Goal: Task Accomplishment & Management: Complete application form

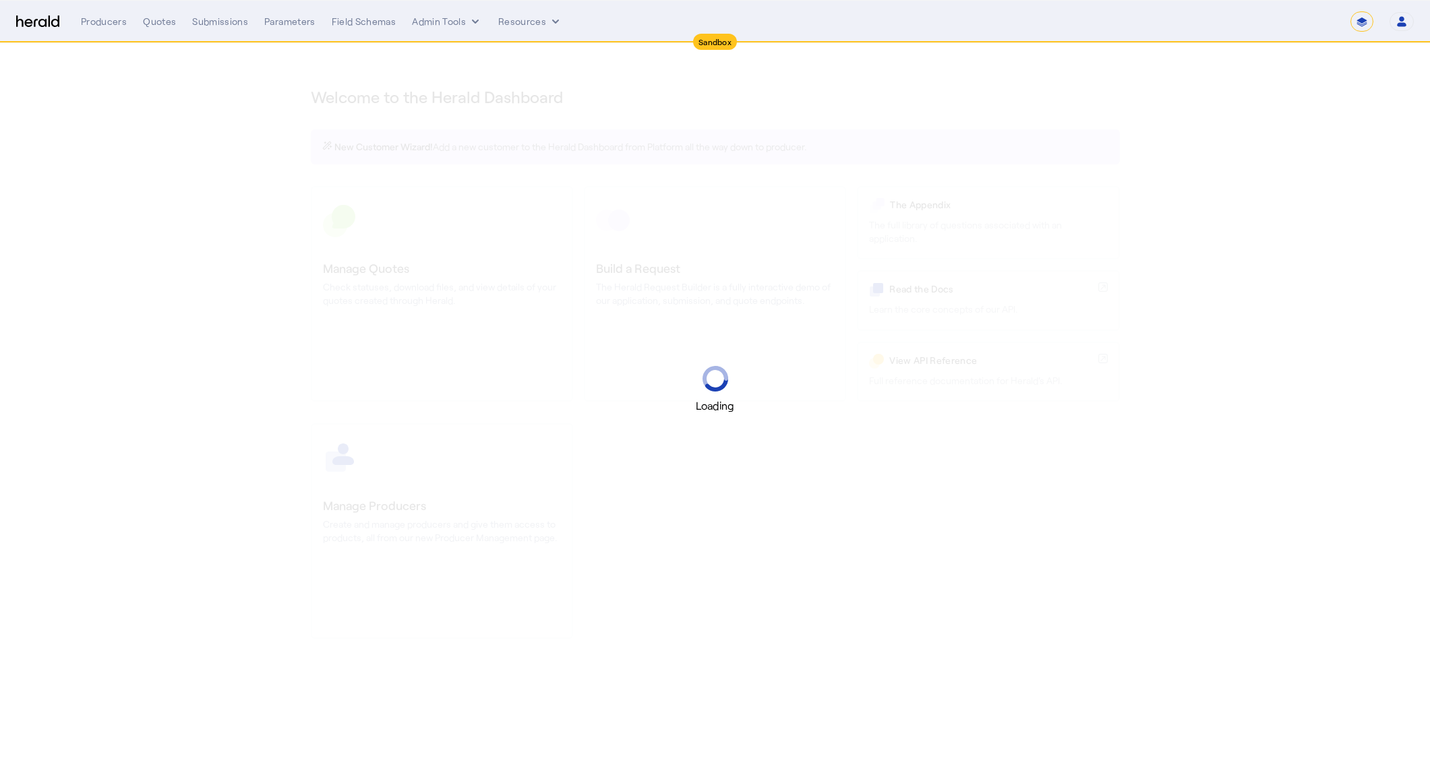
select select "*******"
click at [1355, 26] on select "**********" at bounding box center [1361, 21] width 23 height 20
select select "pfm_2v8p_herald_api"
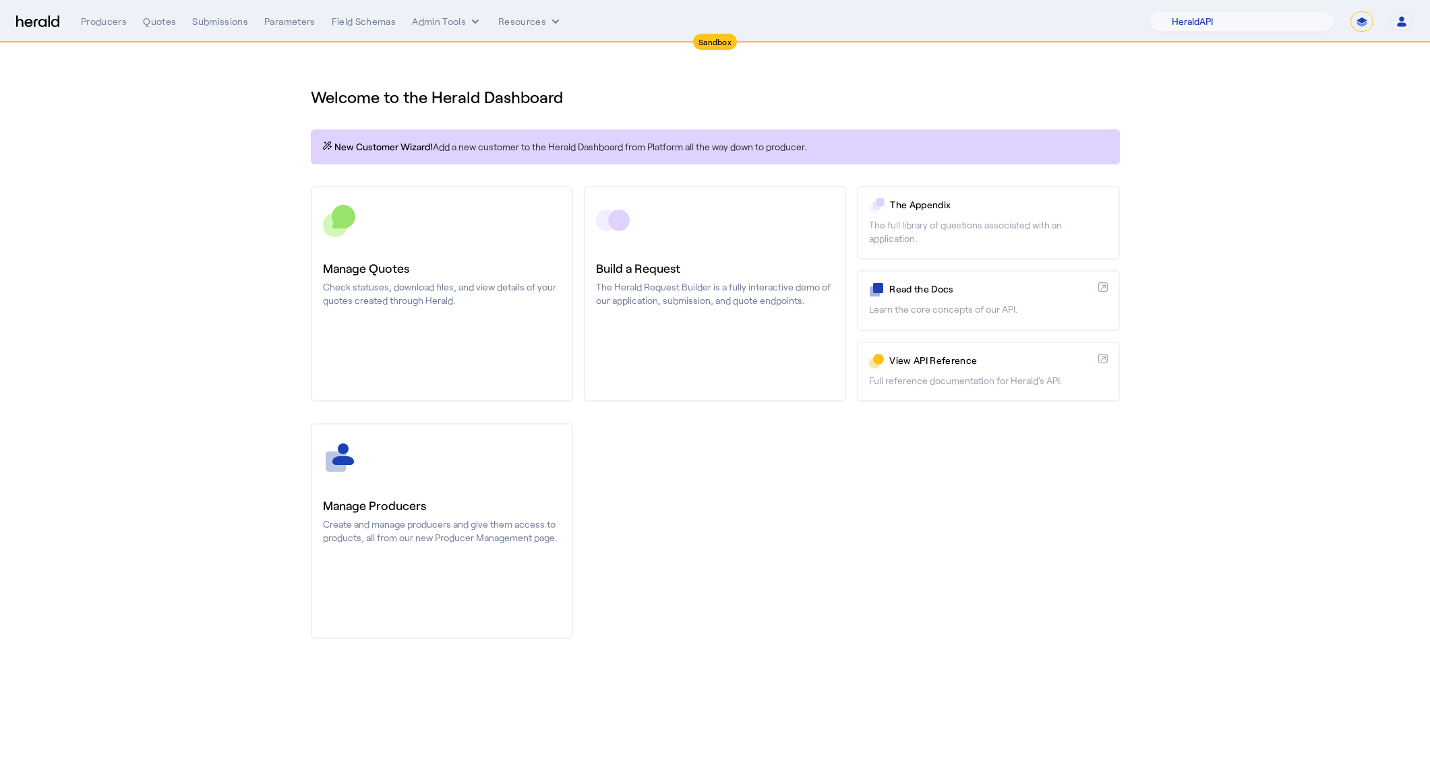
select select "**********"
click at [1350, 11] on select "**********" at bounding box center [1361, 21] width 23 height 20
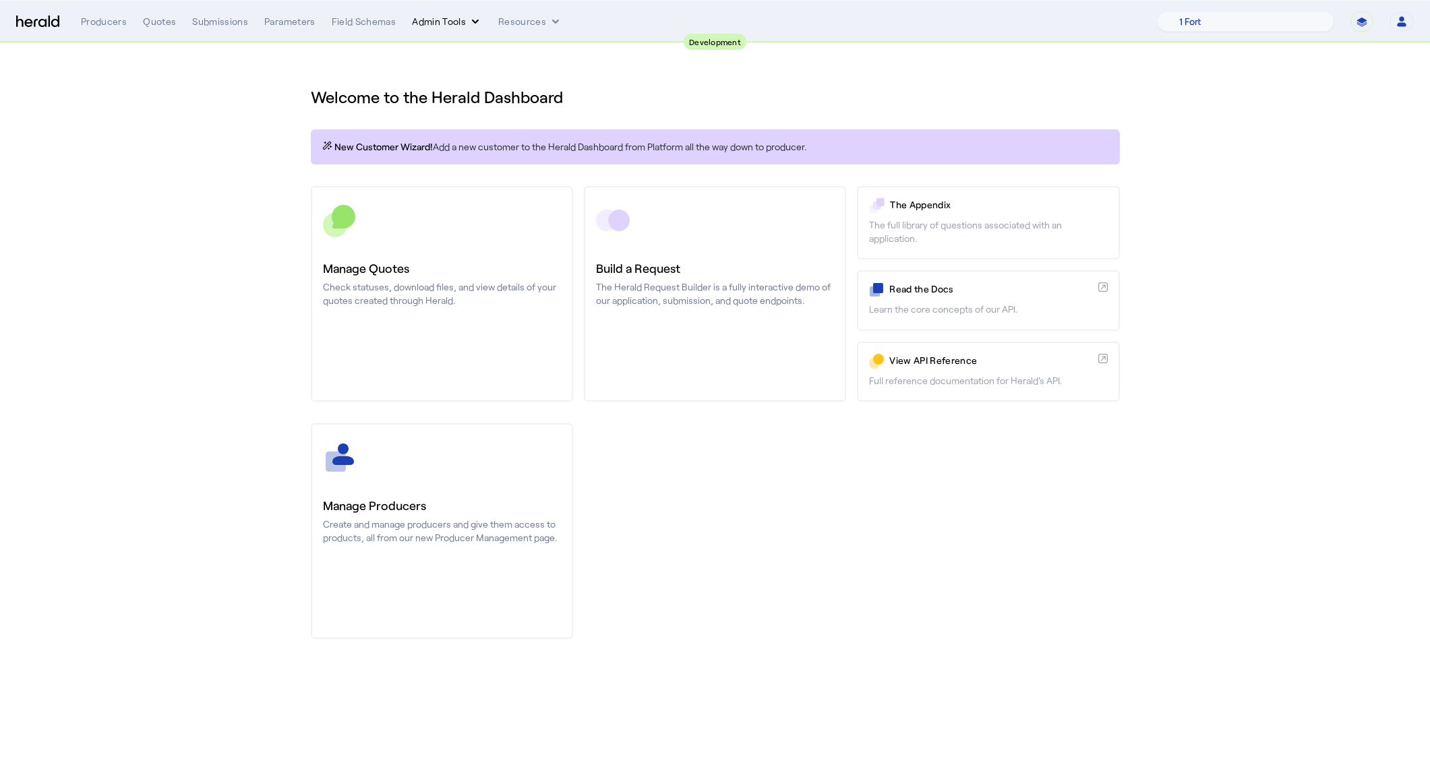
click at [460, 18] on button "Admin Tools" at bounding box center [447, 21] width 70 height 13
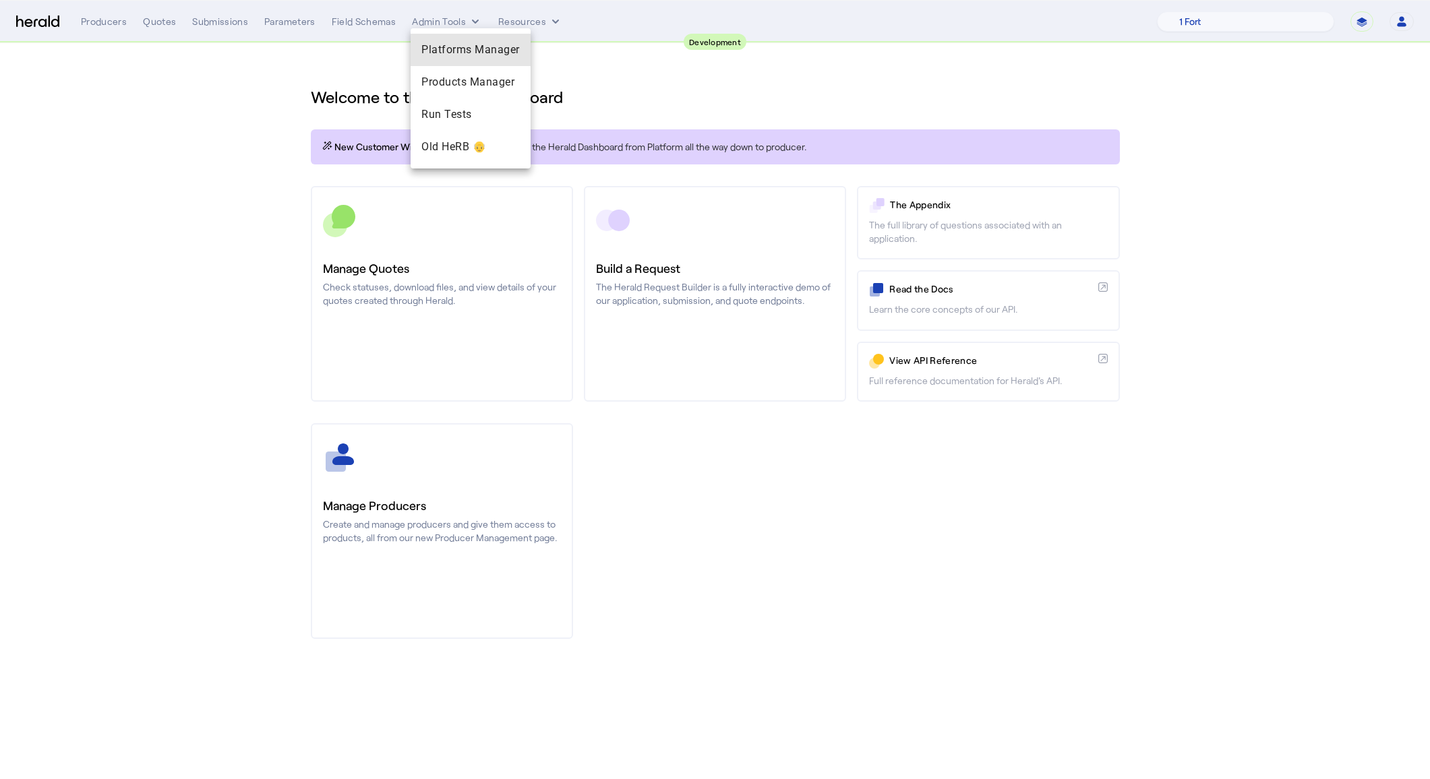
drag, startPoint x: 508, startPoint y: 47, endPoint x: 514, endPoint y: 40, distance: 9.1
click at [514, 40] on div "Platforms Manager" at bounding box center [471, 50] width 120 height 32
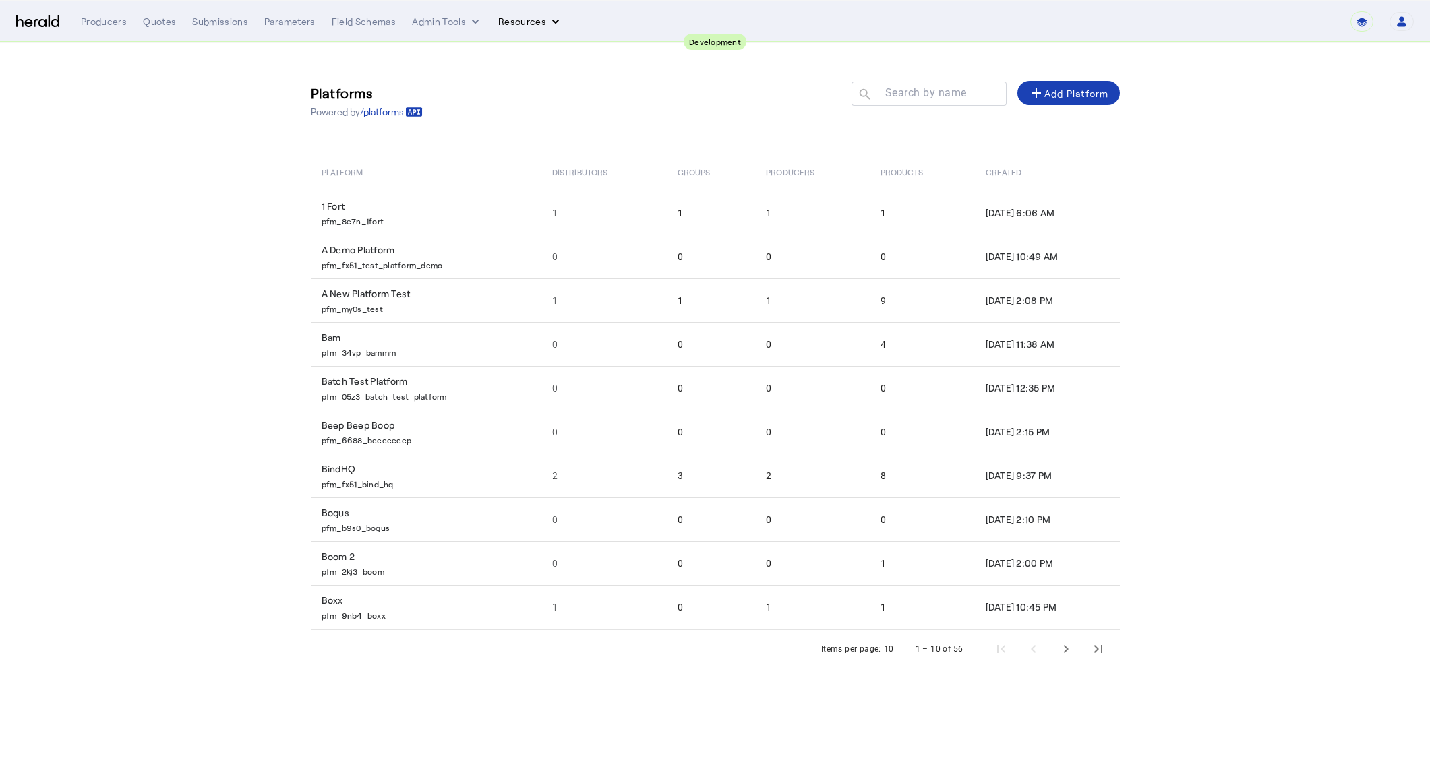
click at [549, 22] on icon "Resources dropdown menu" at bounding box center [555, 21] width 13 height 13
click at [564, 44] on span "Herald Request Builder" at bounding box center [565, 49] width 115 height 13
select select "pfm_2v8p_herald_api"
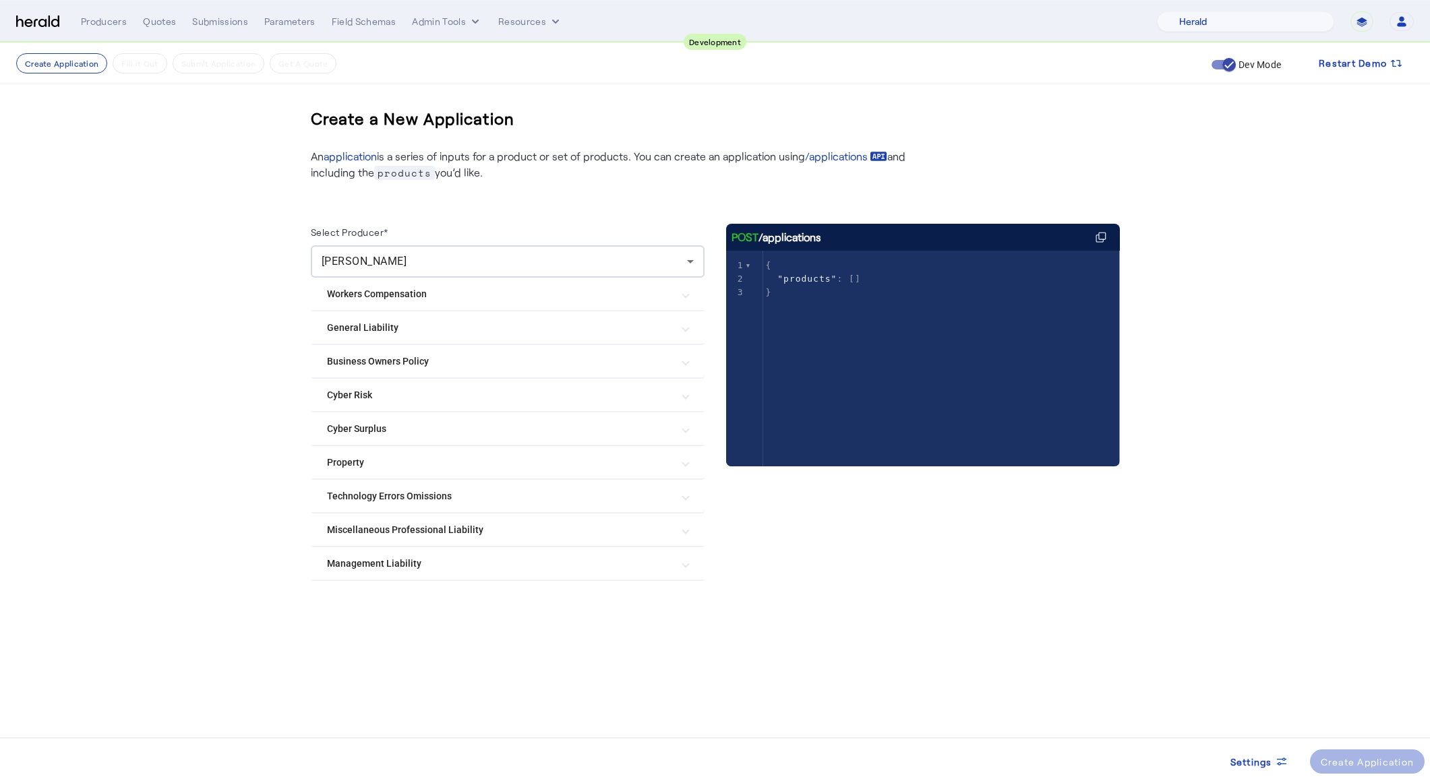
click at [380, 399] on Risk "Cyber Risk" at bounding box center [499, 395] width 345 height 14
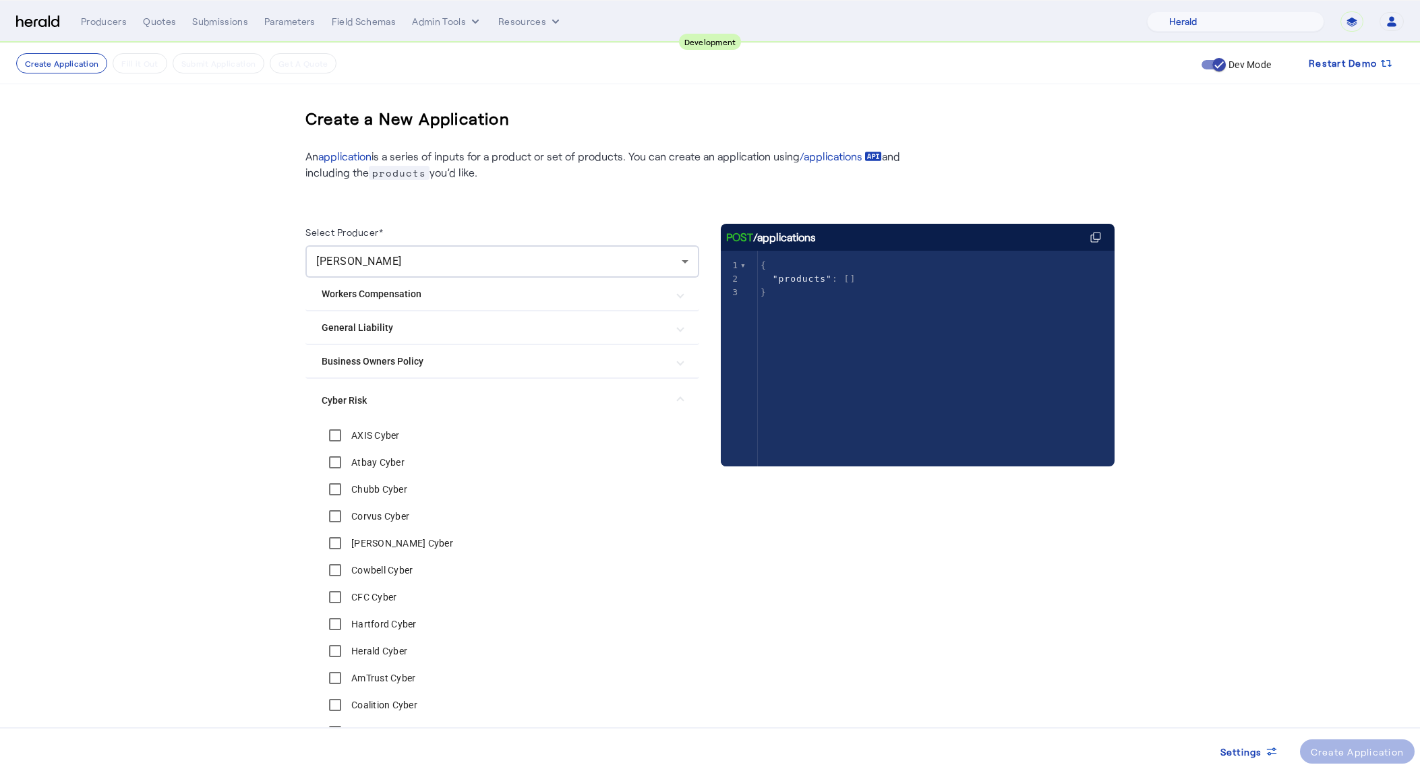
click at [373, 656] on label "Herald Cyber" at bounding box center [378, 650] width 59 height 13
click at [371, 603] on label "CFC Cyber" at bounding box center [373, 597] width 48 height 13
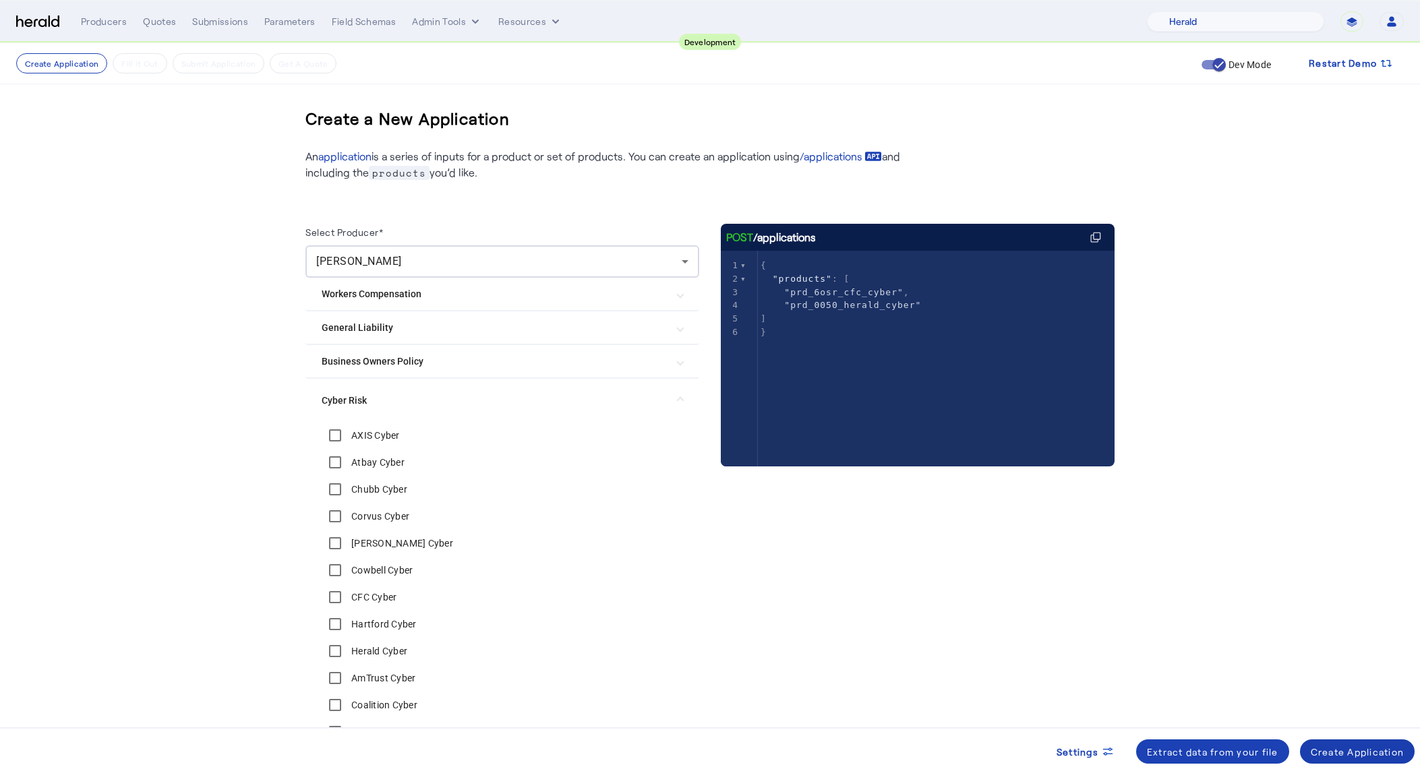
click at [1340, 767] on span at bounding box center [1357, 751] width 115 height 32
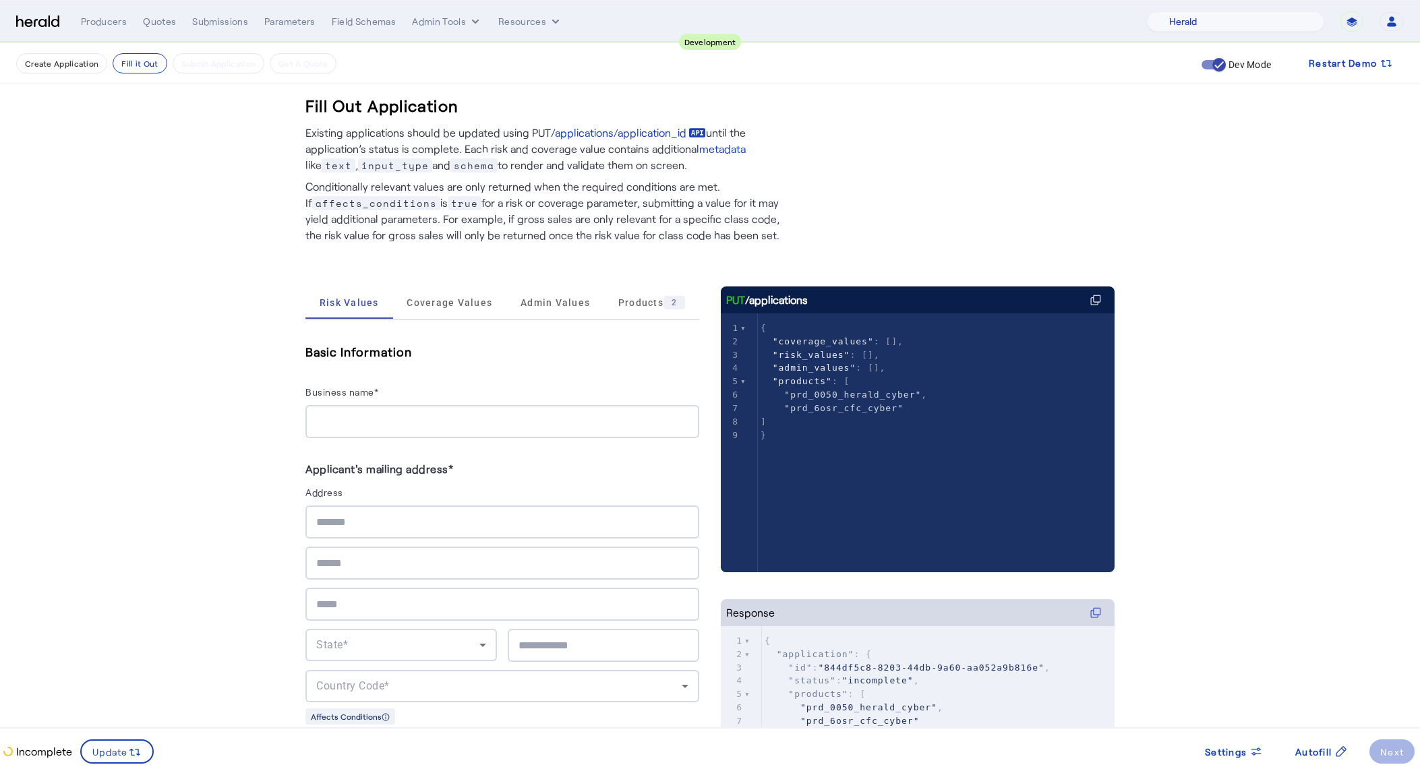
scroll to position [3, 0]
click at [1324, 750] on span "Autofill" at bounding box center [1313, 752] width 36 height 14
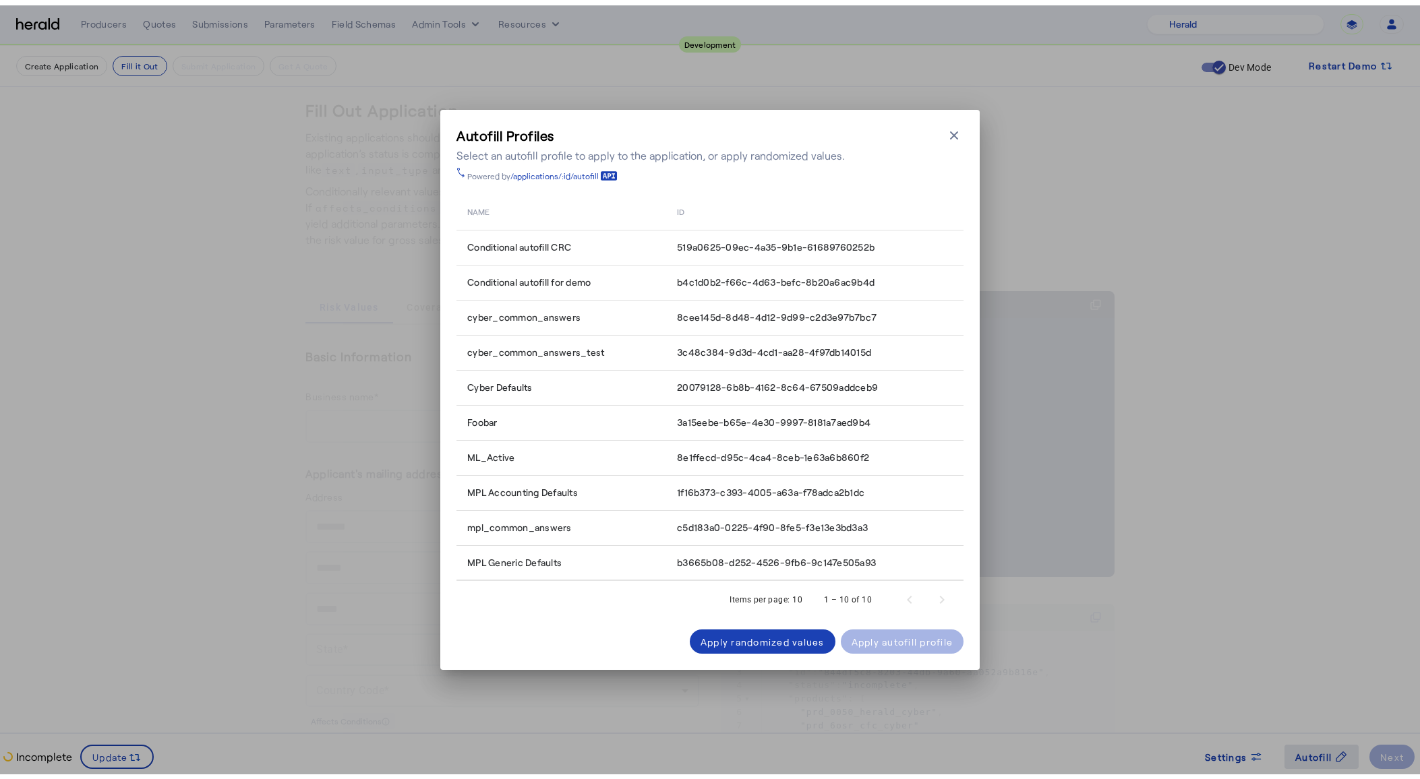
scroll to position [0, 0]
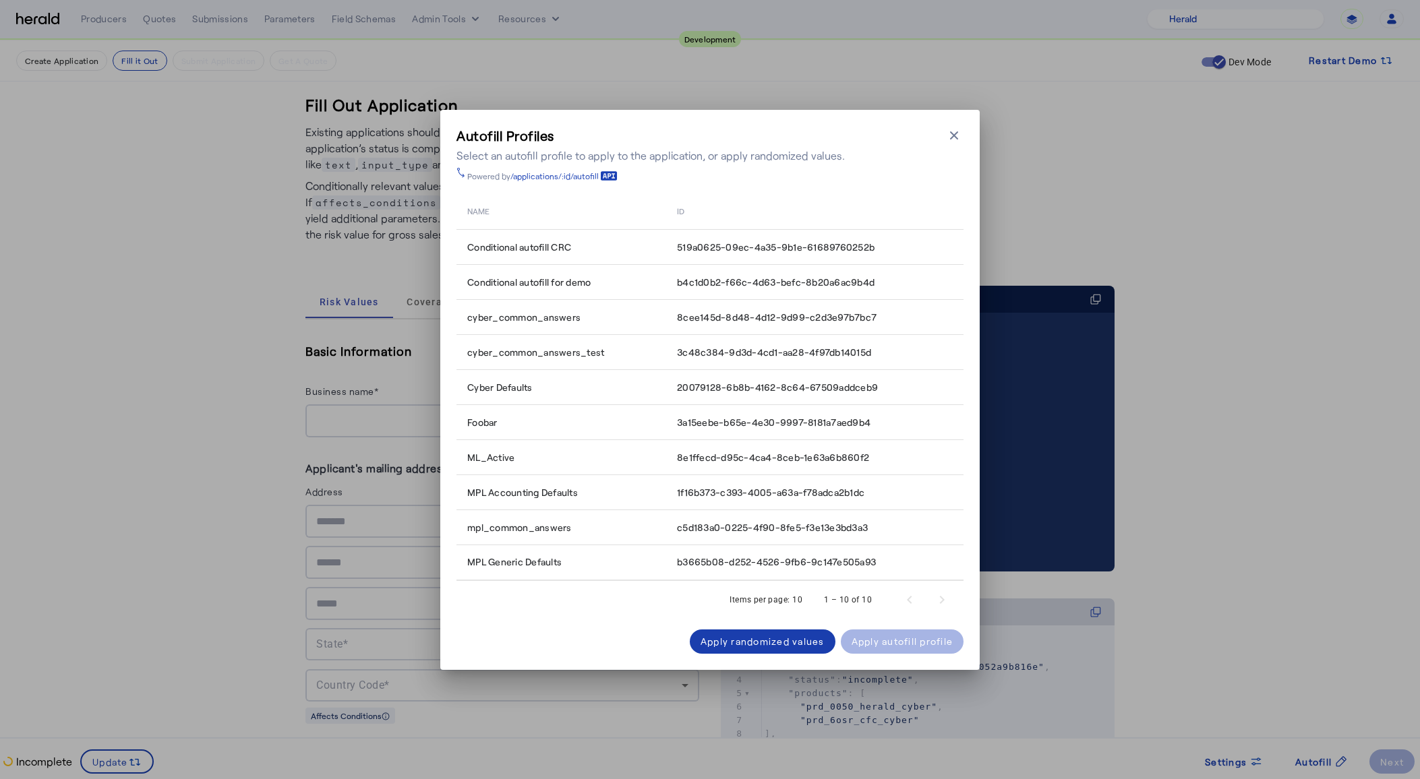
click at [762, 636] on div "Apply randomized values" at bounding box center [762, 641] width 124 height 14
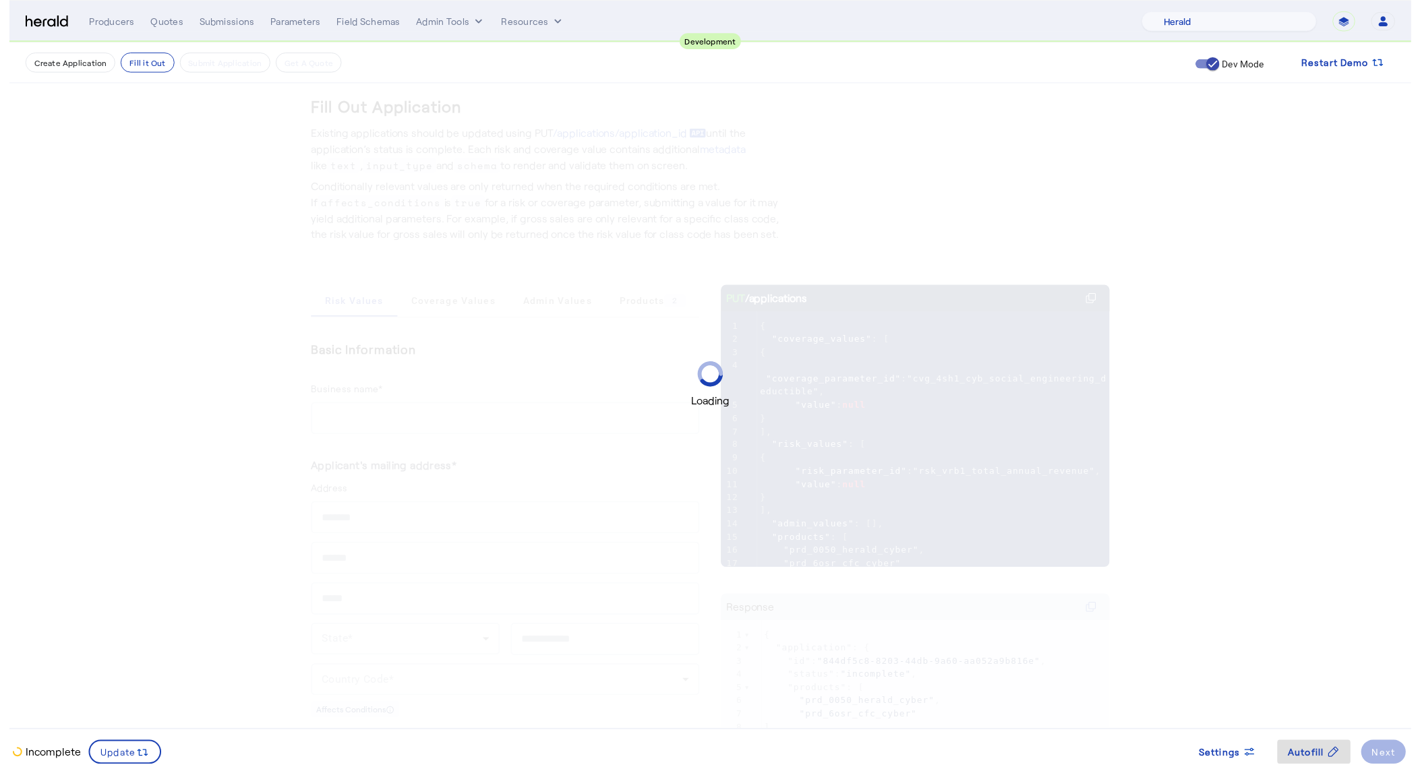
scroll to position [3, 0]
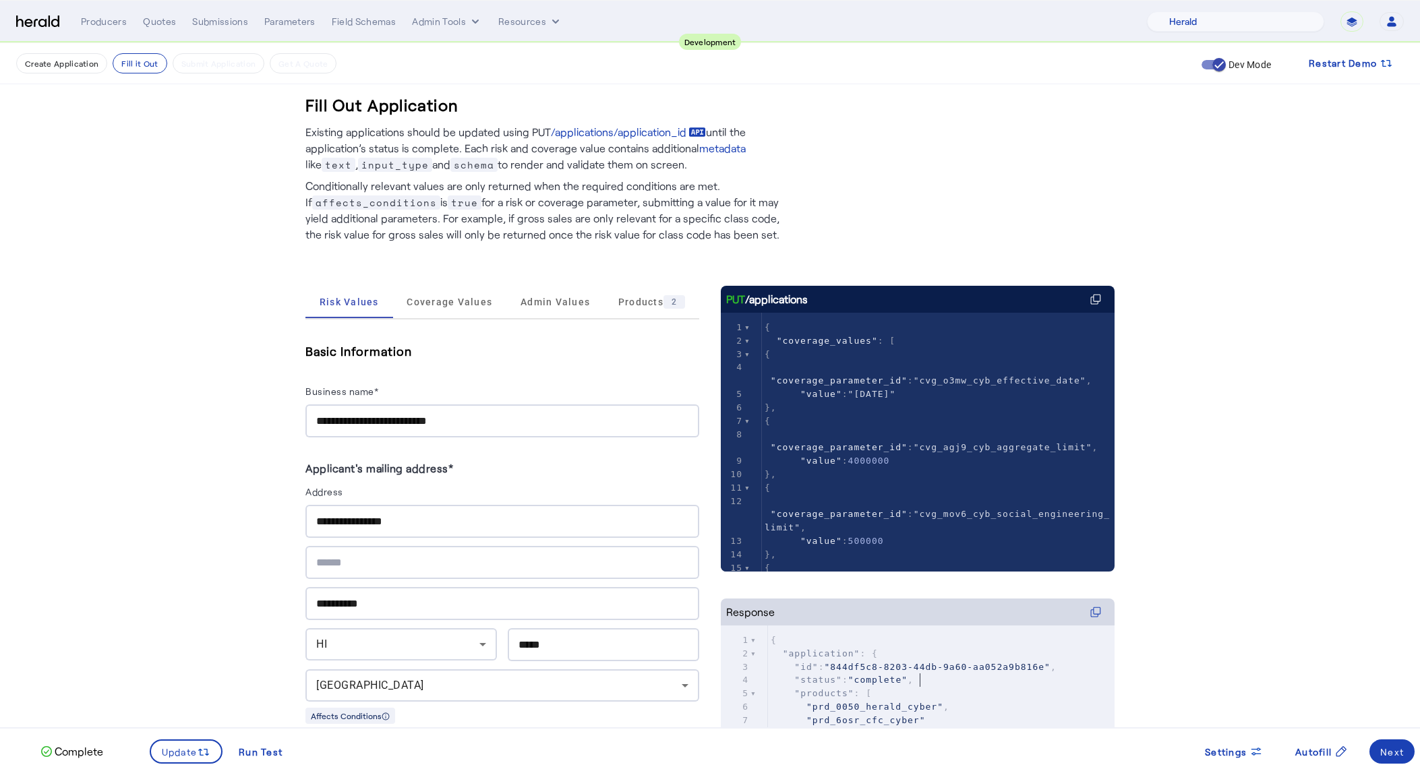
click at [986, 683] on pre ""status" : "complete" ," at bounding box center [941, 679] width 347 height 13
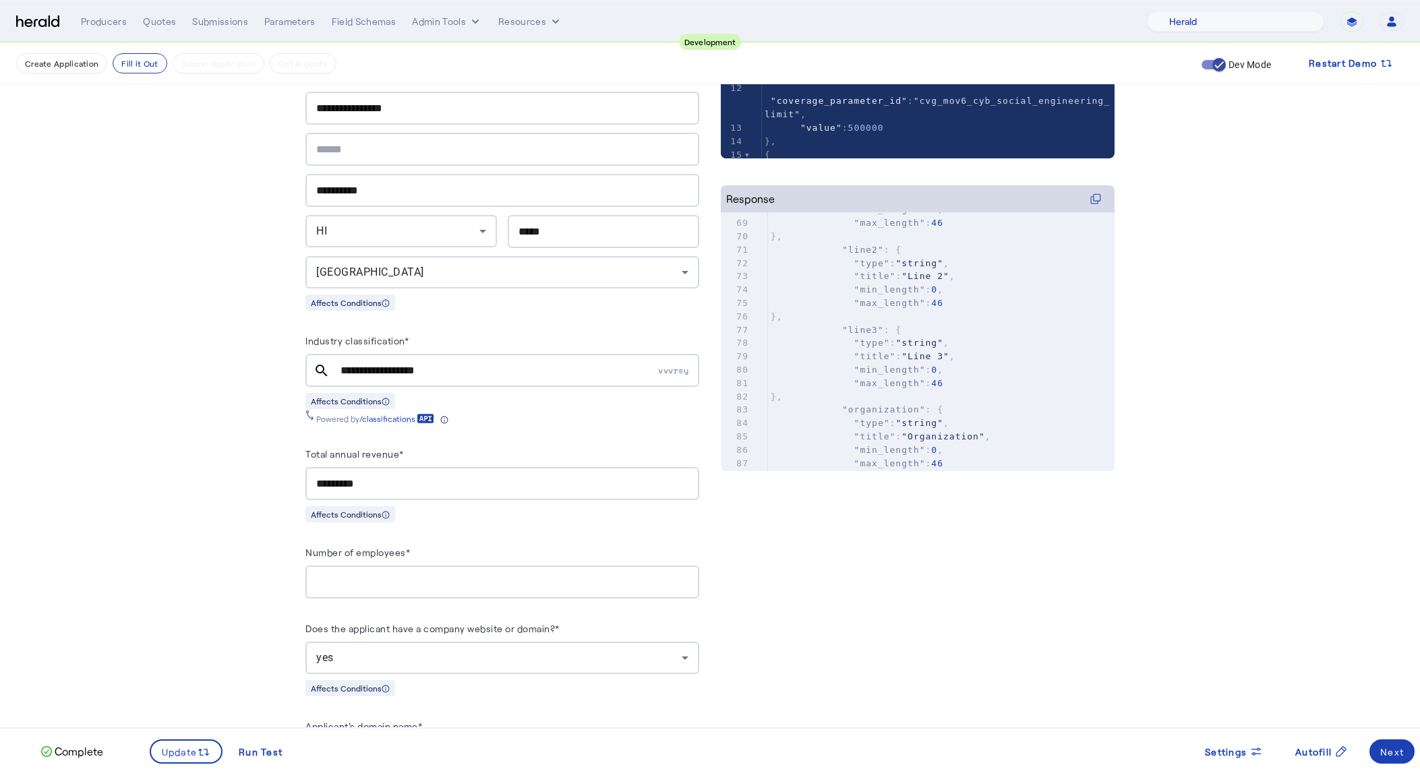
scroll to position [1860, 0]
click at [953, 282] on div "64 "properties" : { 106 "DC" , 107 "FL" , 108 "GA" , 109 "HI" , 110 "ID" , 111 …" at bounding box center [941, 157] width 347 height 735
type input "****"
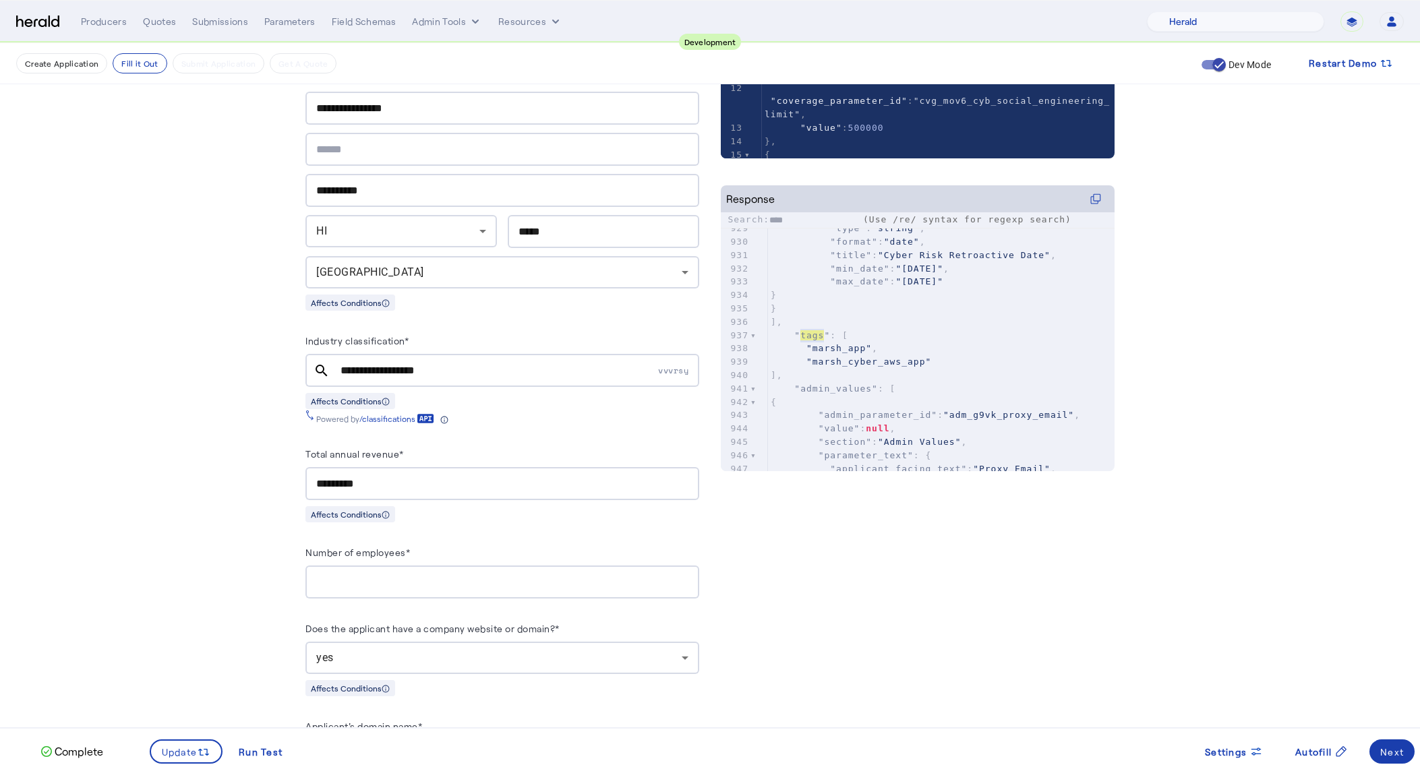
type textarea "****"
click at [1381, 746] on div "Next" at bounding box center [1392, 752] width 24 height 14
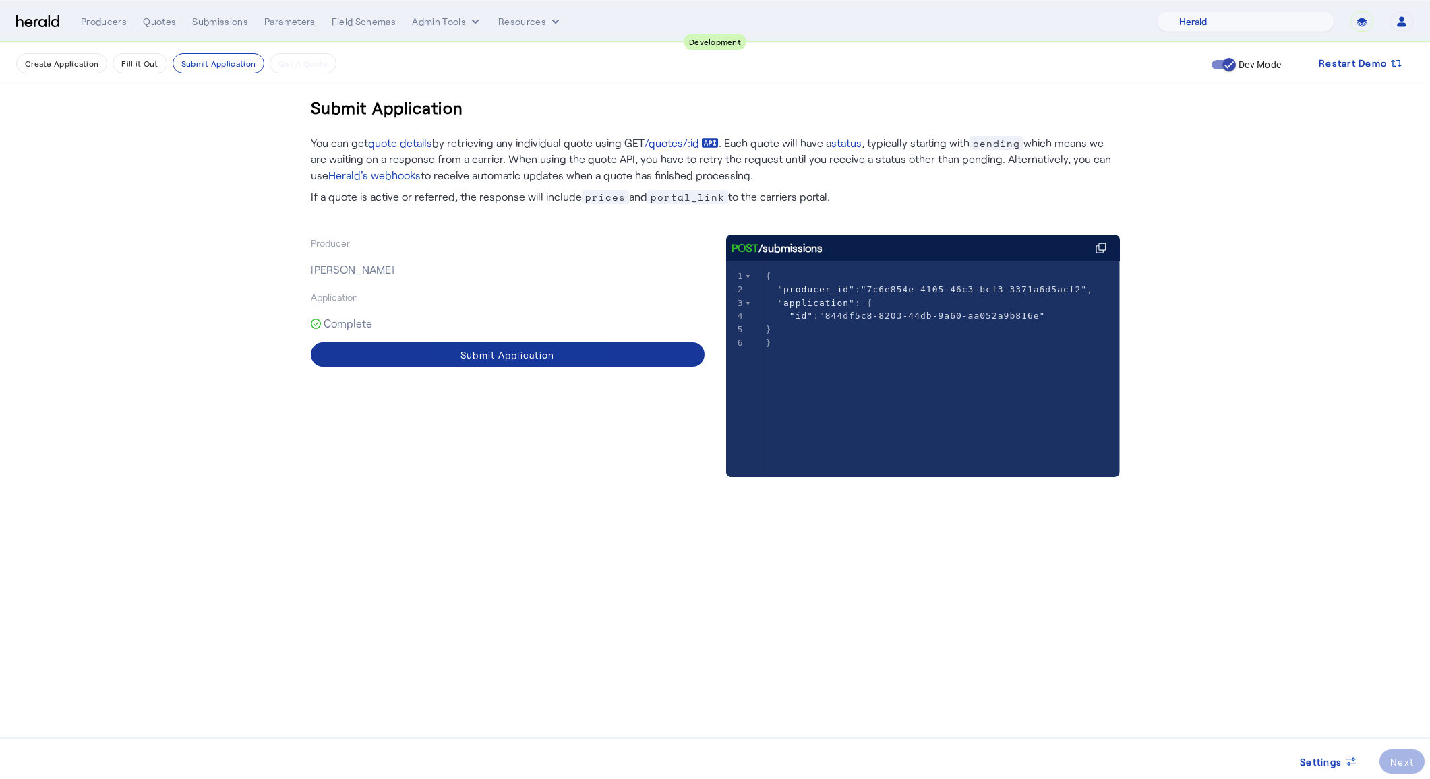
click at [484, 351] on div "Submit Application" at bounding box center [507, 355] width 94 height 14
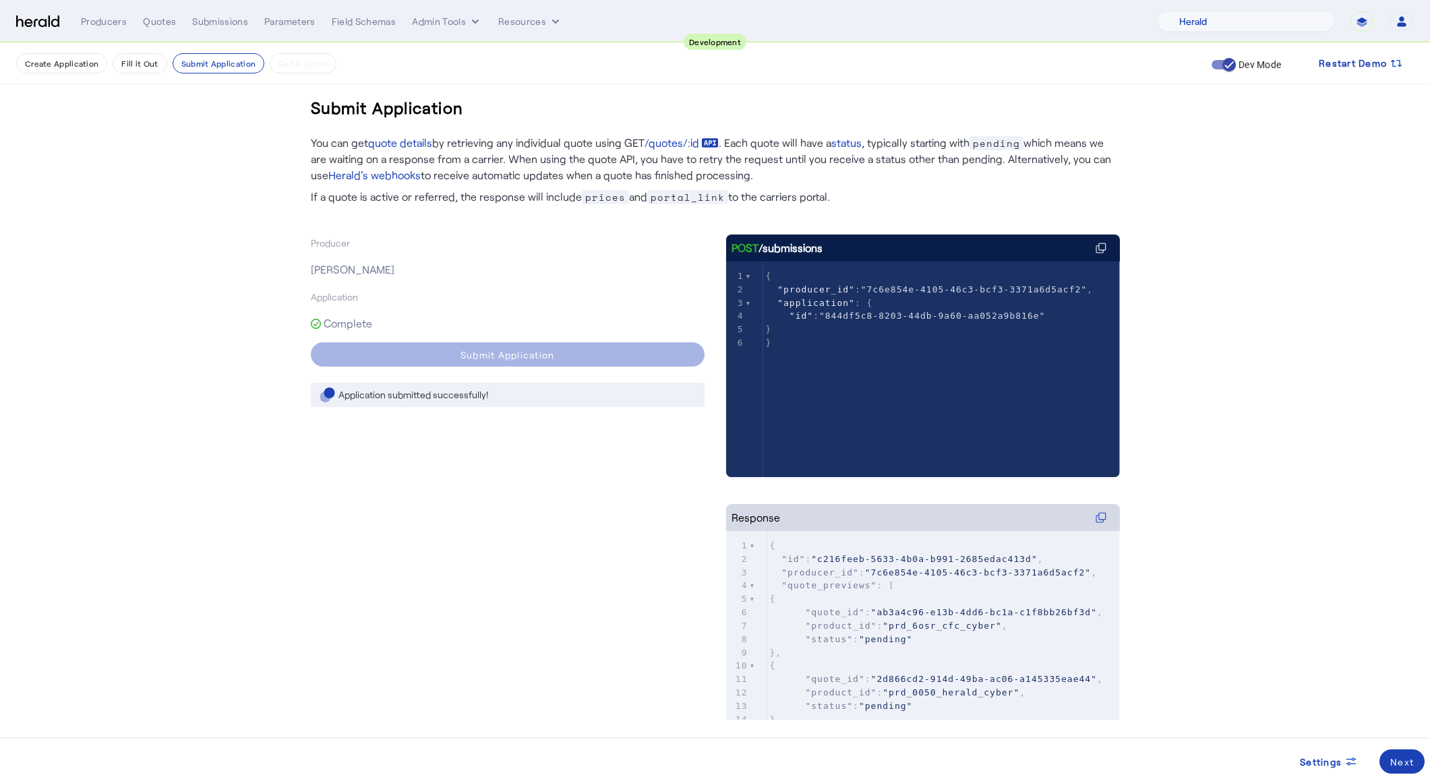
click at [1000, 620] on pre ""quote_id" : "ab3a4c96-e13b-4dd6-bc1a-c1f8bb26bf3d" ," at bounding box center [943, 612] width 353 height 13
type input "****"
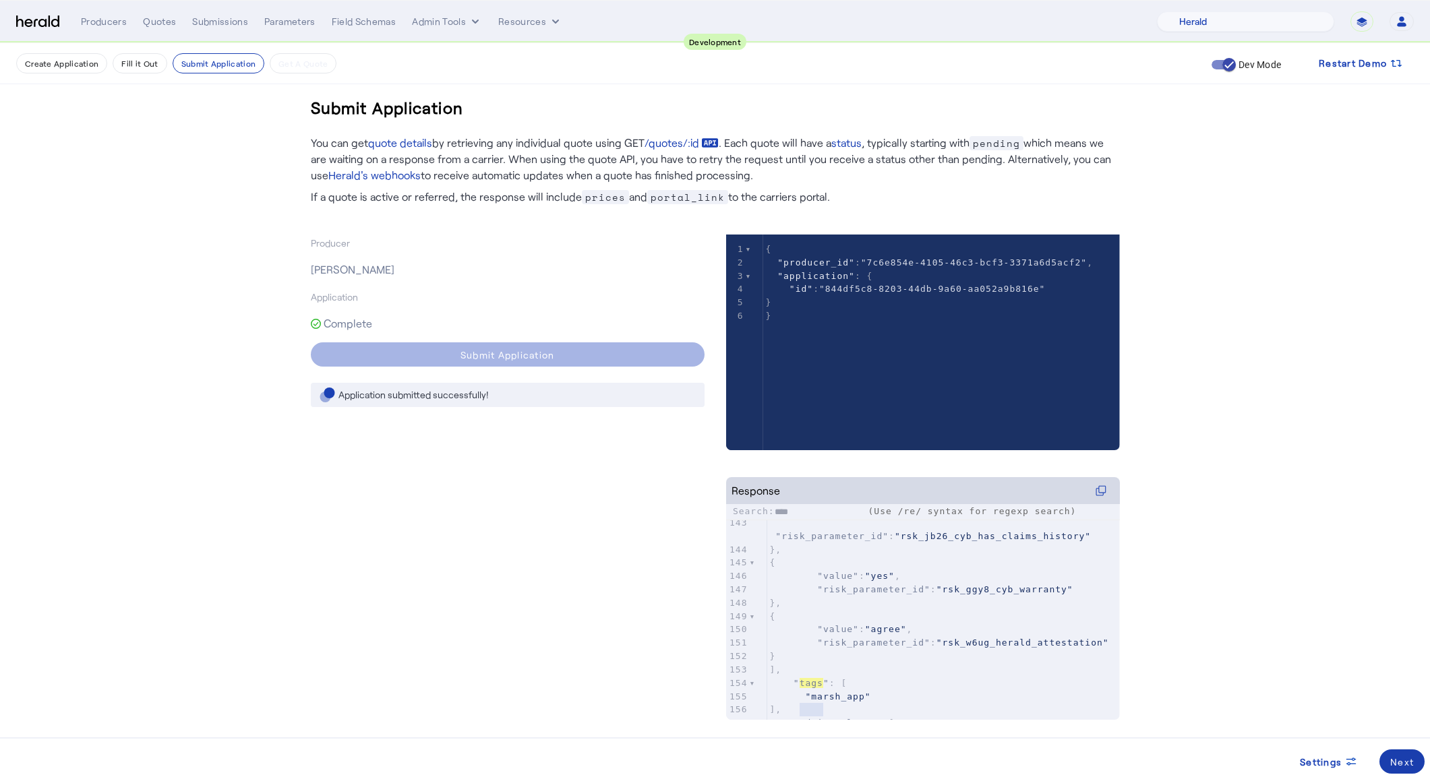
type textarea "****"
click at [1402, 767] on div "Next" at bounding box center [1402, 762] width 24 height 14
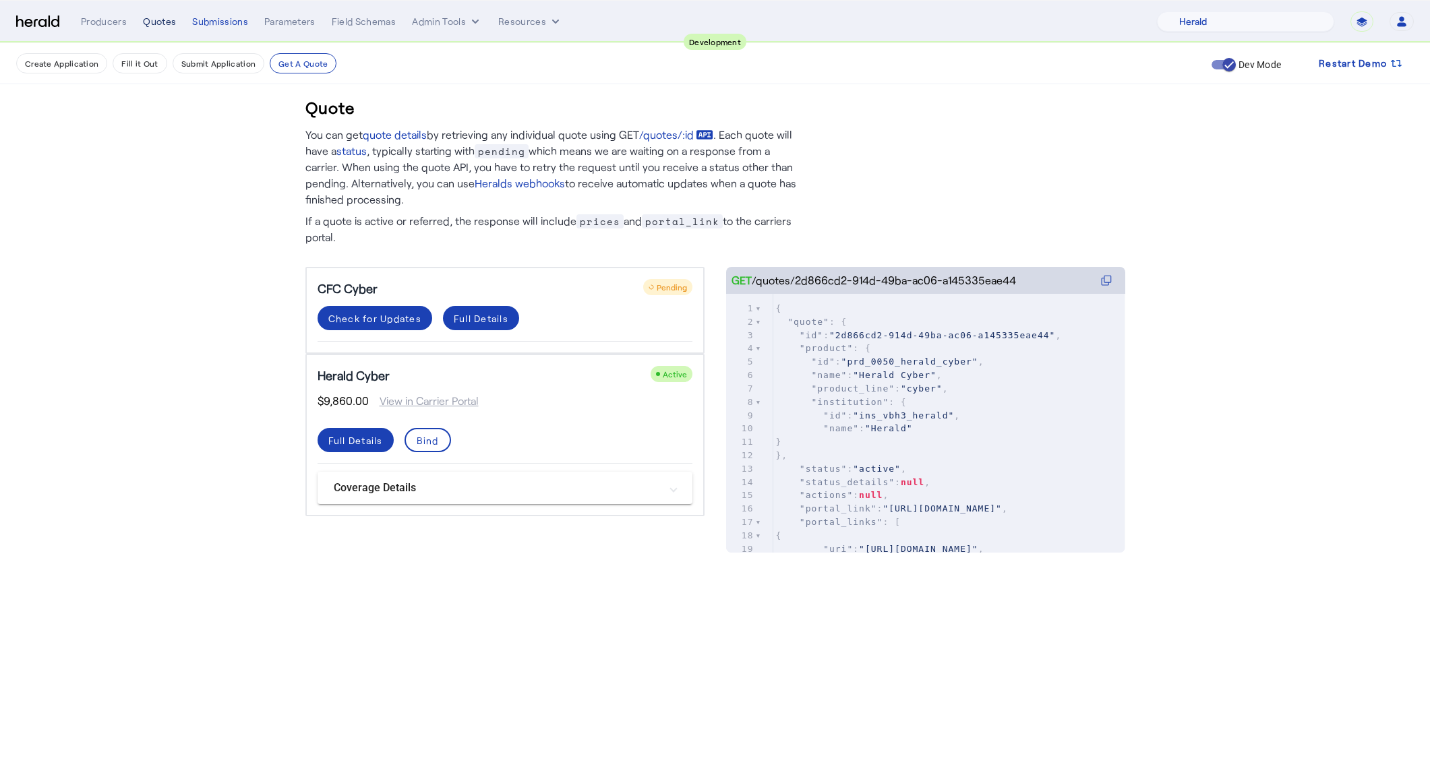
click at [160, 23] on div "Quotes" at bounding box center [159, 21] width 33 height 13
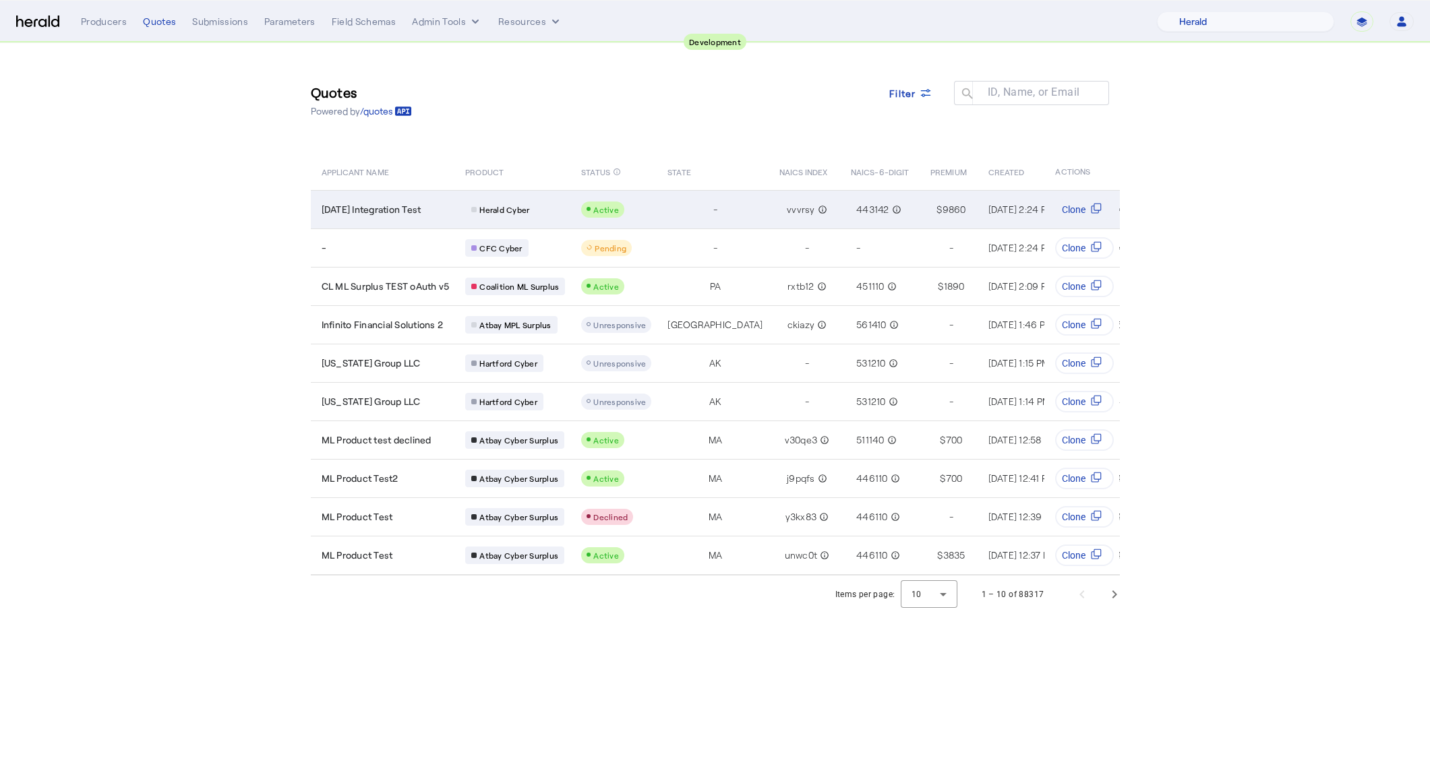
click at [402, 212] on span "[DATE] Integration Test" at bounding box center [372, 209] width 100 height 13
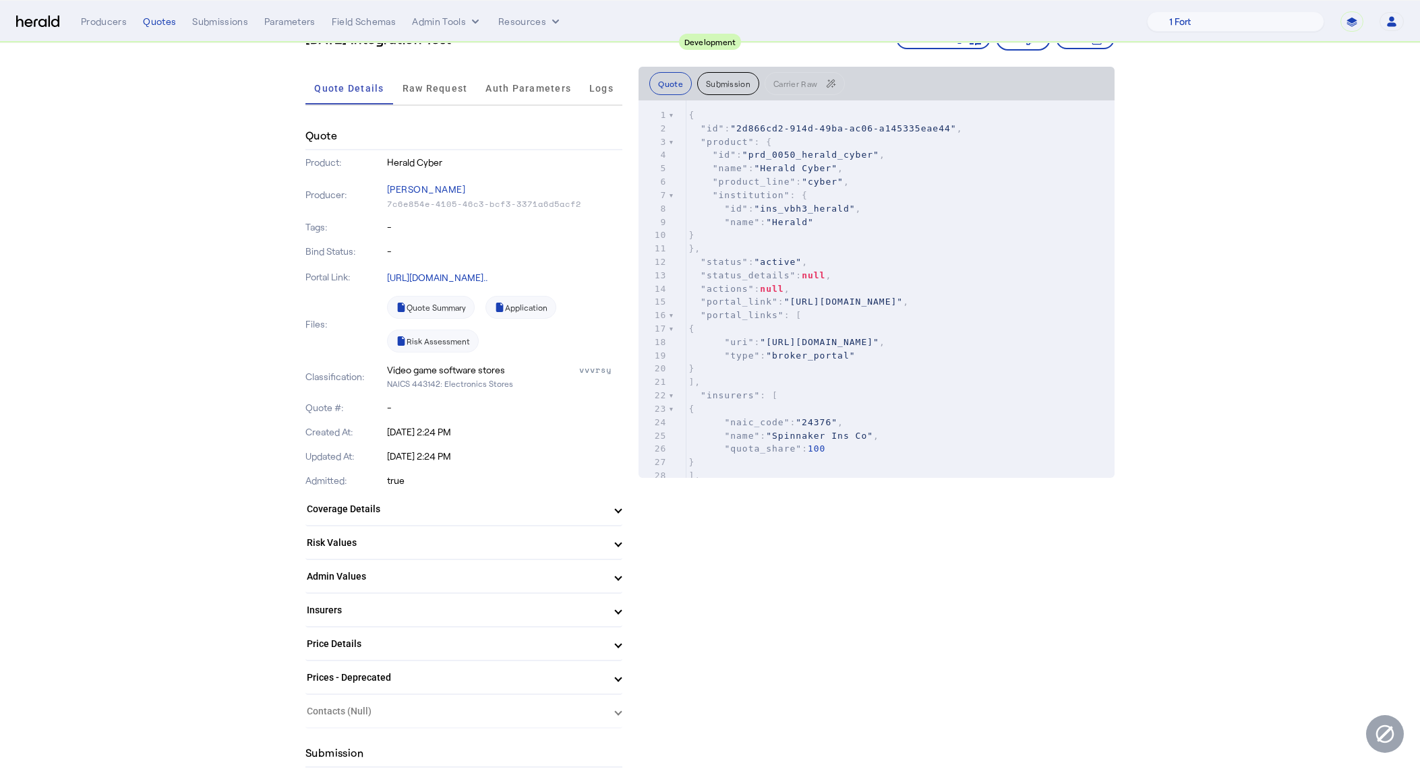
scroll to position [265, 0]
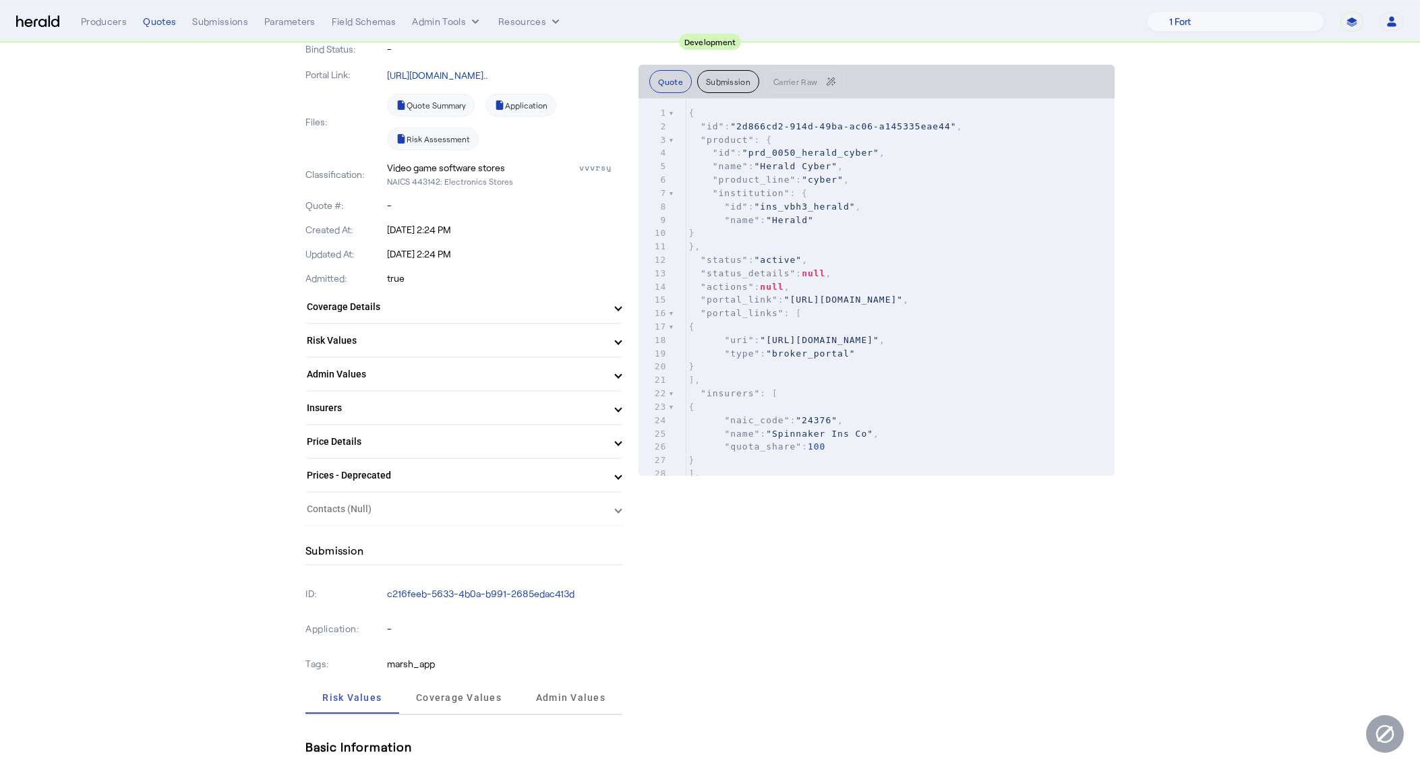
click at [429, 668] on p "marsh_app" at bounding box center [505, 663] width 236 height 13
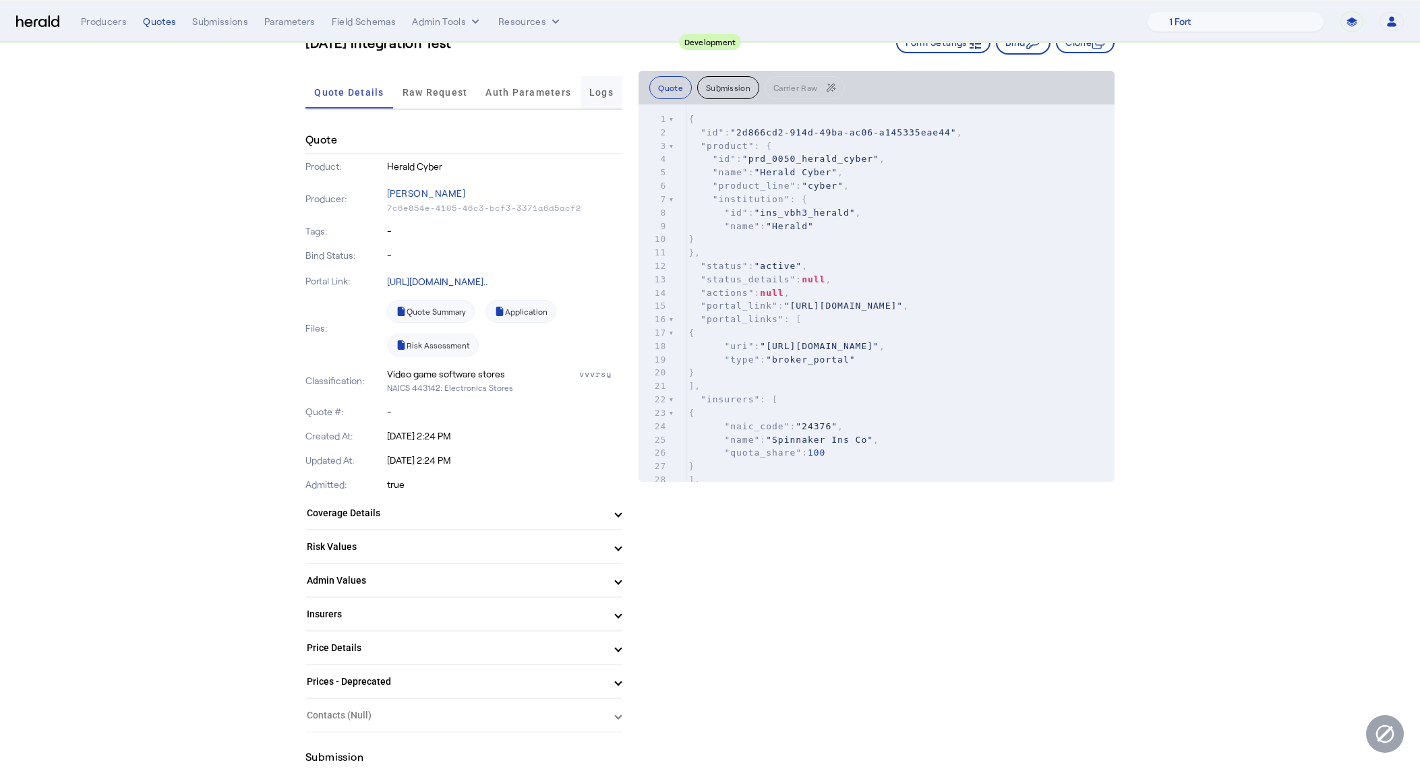
scroll to position [0, 0]
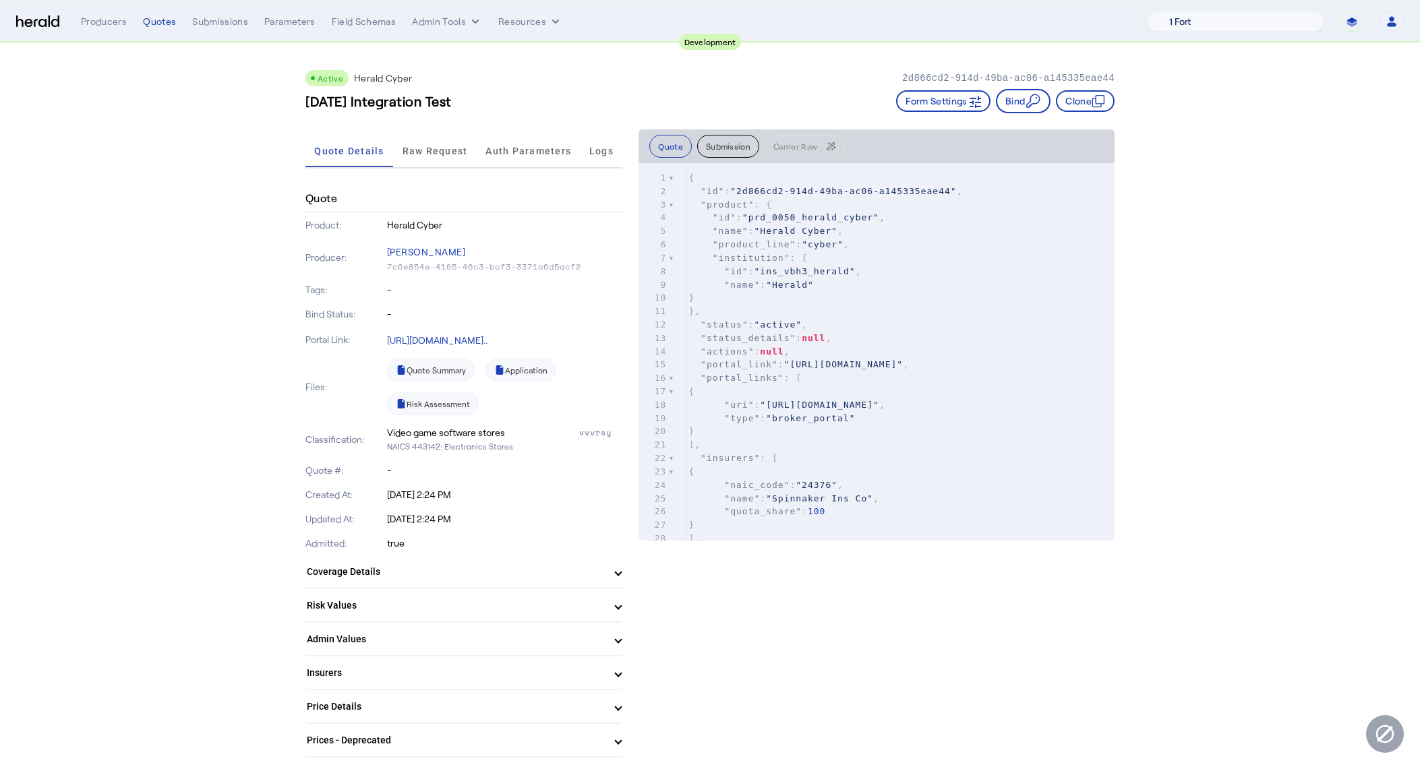
click at [1274, 13] on select "1 Fort A Demo Platform A New Platform Test Bam Batch Test Platform Beep Beep Bo…" at bounding box center [1235, 21] width 177 height 20
click at [1191, 11] on select "1 Fort A Demo Platform A New Platform Test Bam Batch Test Platform Beep Beep Bo…" at bounding box center [1235, 21] width 177 height 20
click at [158, 22] on div "Quotes" at bounding box center [159, 21] width 33 height 13
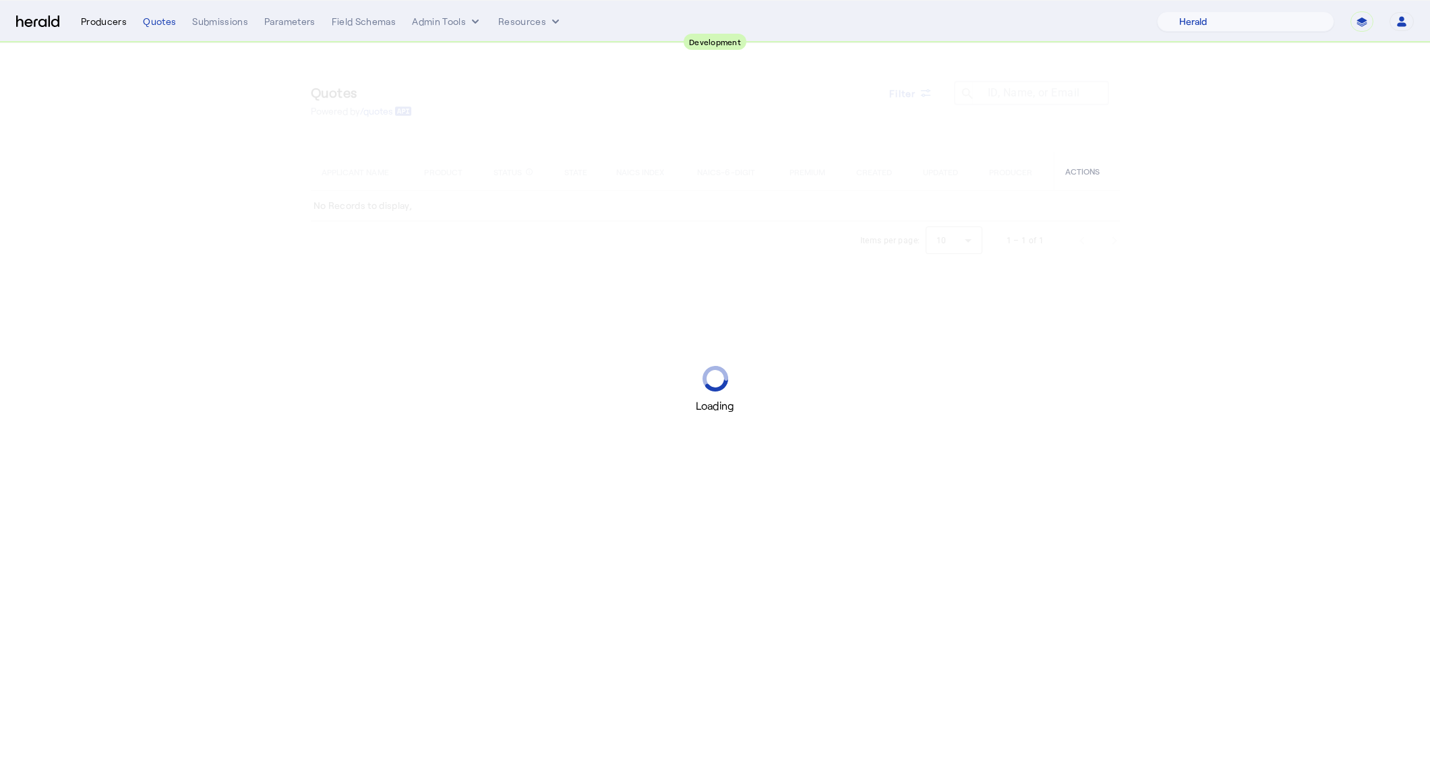
click at [82, 16] on div "Producers" at bounding box center [104, 21] width 46 height 13
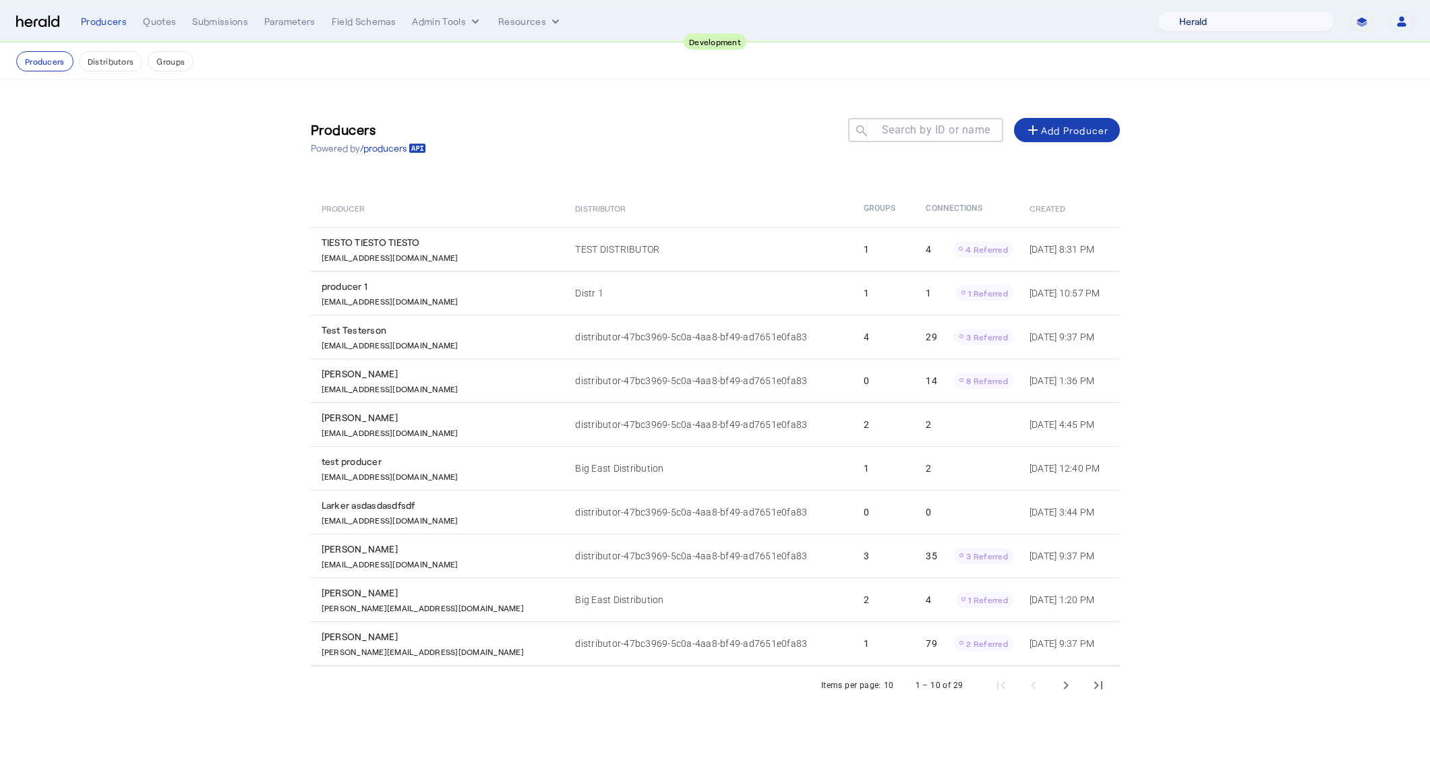
click at [1263, 21] on select "1 Fort A Demo Platform A New Platform Test Bam Batch Test Platform Beep Beep Bo…" at bounding box center [1245, 21] width 177 height 20
select select "pfm_8n7g_marsh"
click at [1191, 11] on select "1 Fort A Demo Platform A New Platform Test Bam Batch Test Platform Beep Beep Bo…" at bounding box center [1245, 21] width 177 height 20
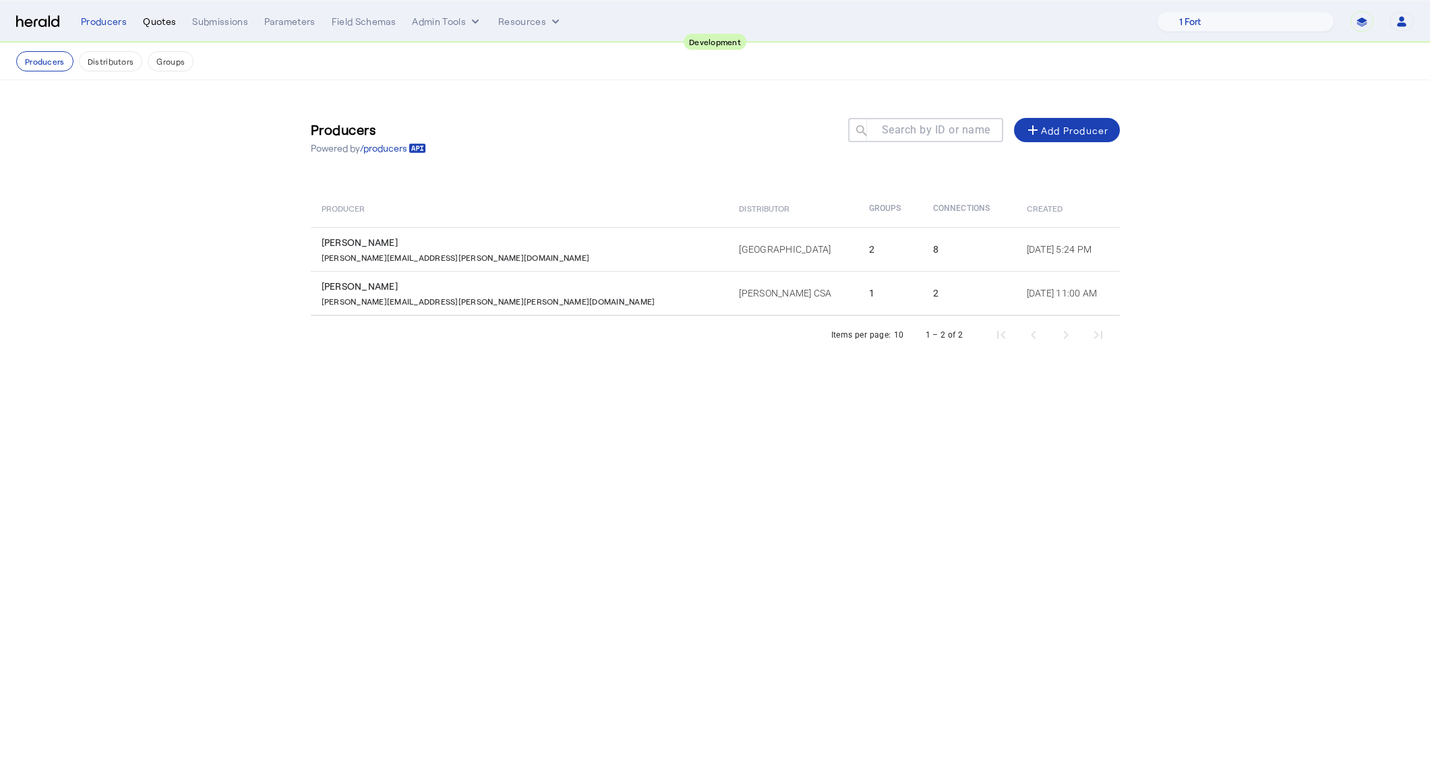
click at [152, 22] on div "Quotes" at bounding box center [159, 21] width 33 height 13
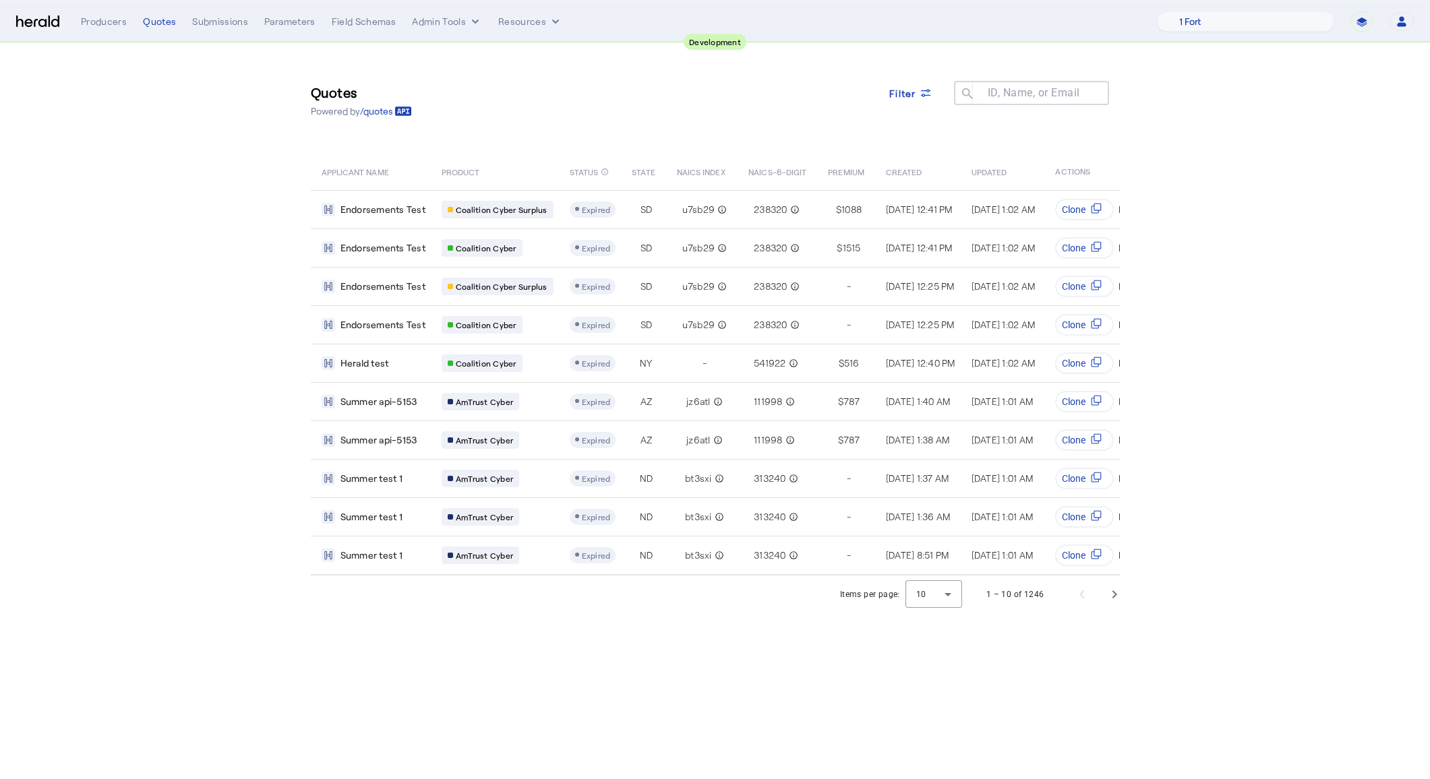
click at [495, 16] on div "Producers Quotes Submissions Parameters Field Schemas Admin Tools Resources" at bounding box center [619, 21] width 1076 height 13
click at [510, 19] on button "Resources" at bounding box center [530, 21] width 64 height 13
click at [569, 36] on div "Herald Request Builder" at bounding box center [565, 50] width 137 height 32
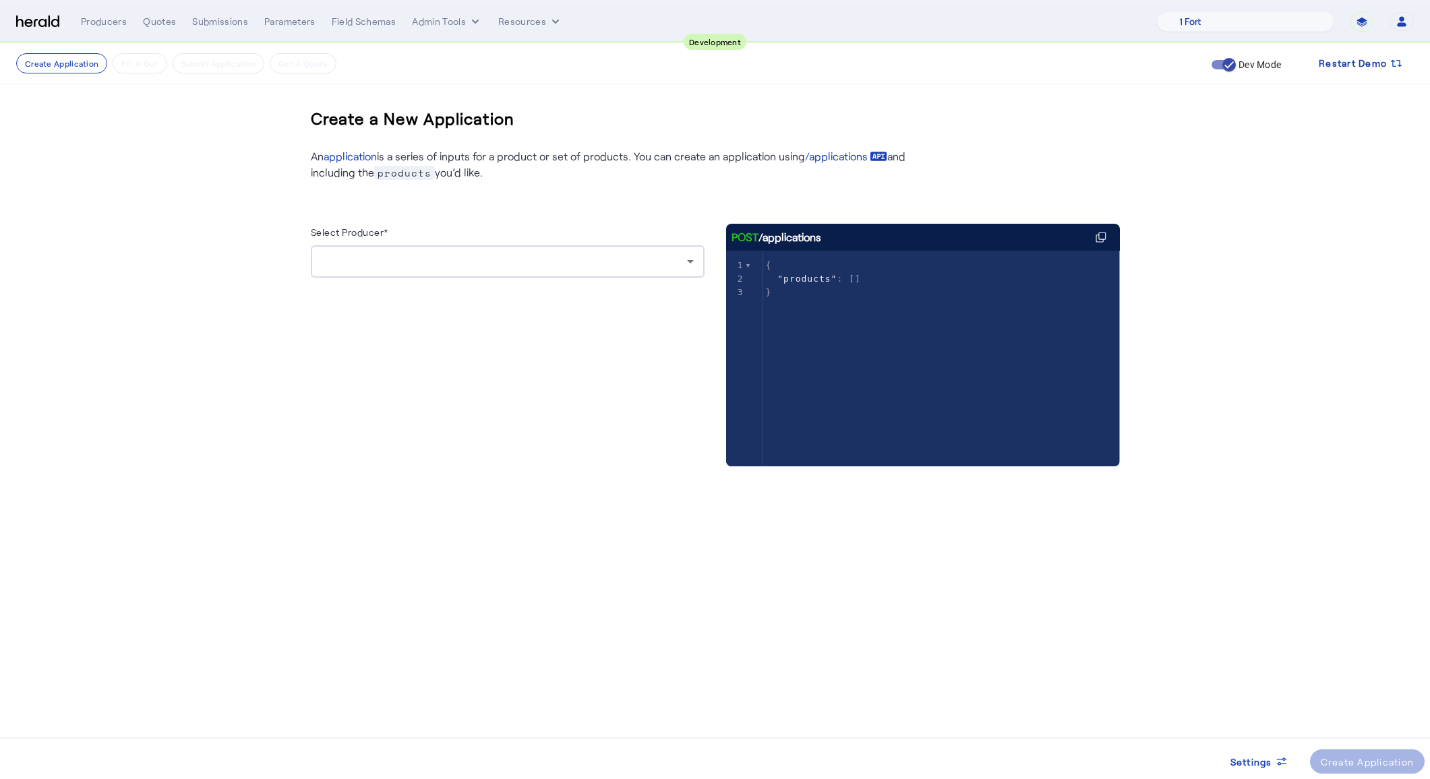
click at [570, 261] on div at bounding box center [504, 261] width 365 height 16
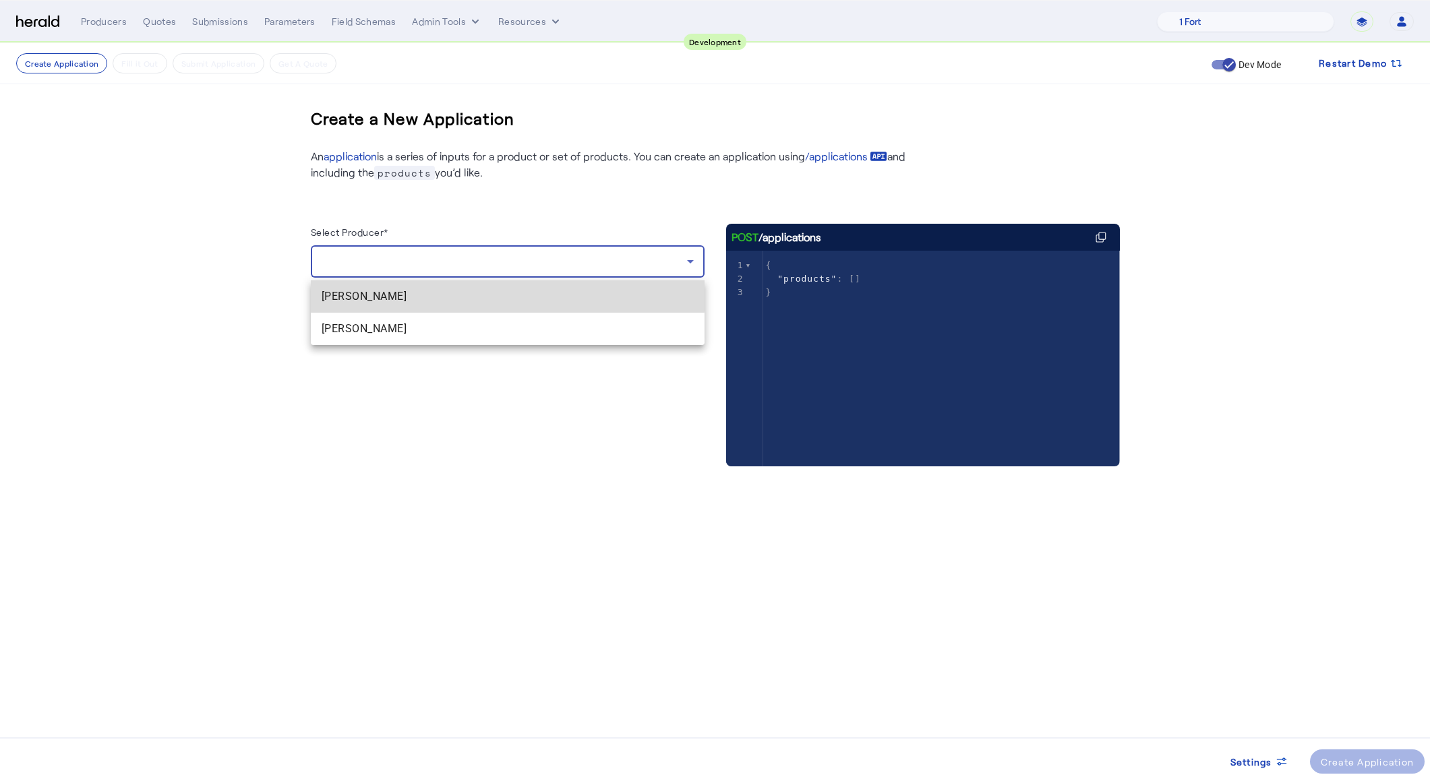
click at [438, 292] on span "Bianca Forbes" at bounding box center [508, 297] width 372 height 16
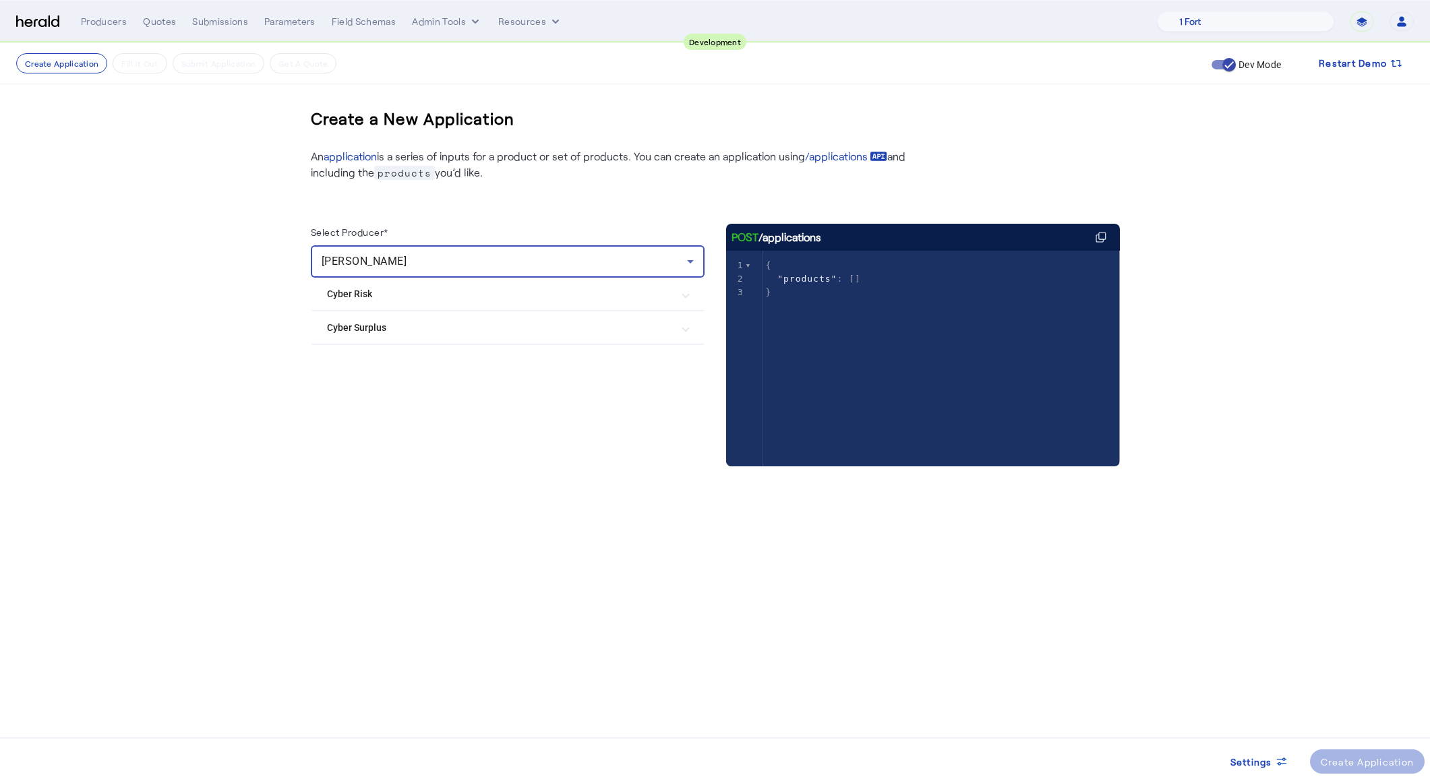
click at [432, 303] on mat-expansion-panel-header "Cyber Risk" at bounding box center [508, 294] width 394 height 32
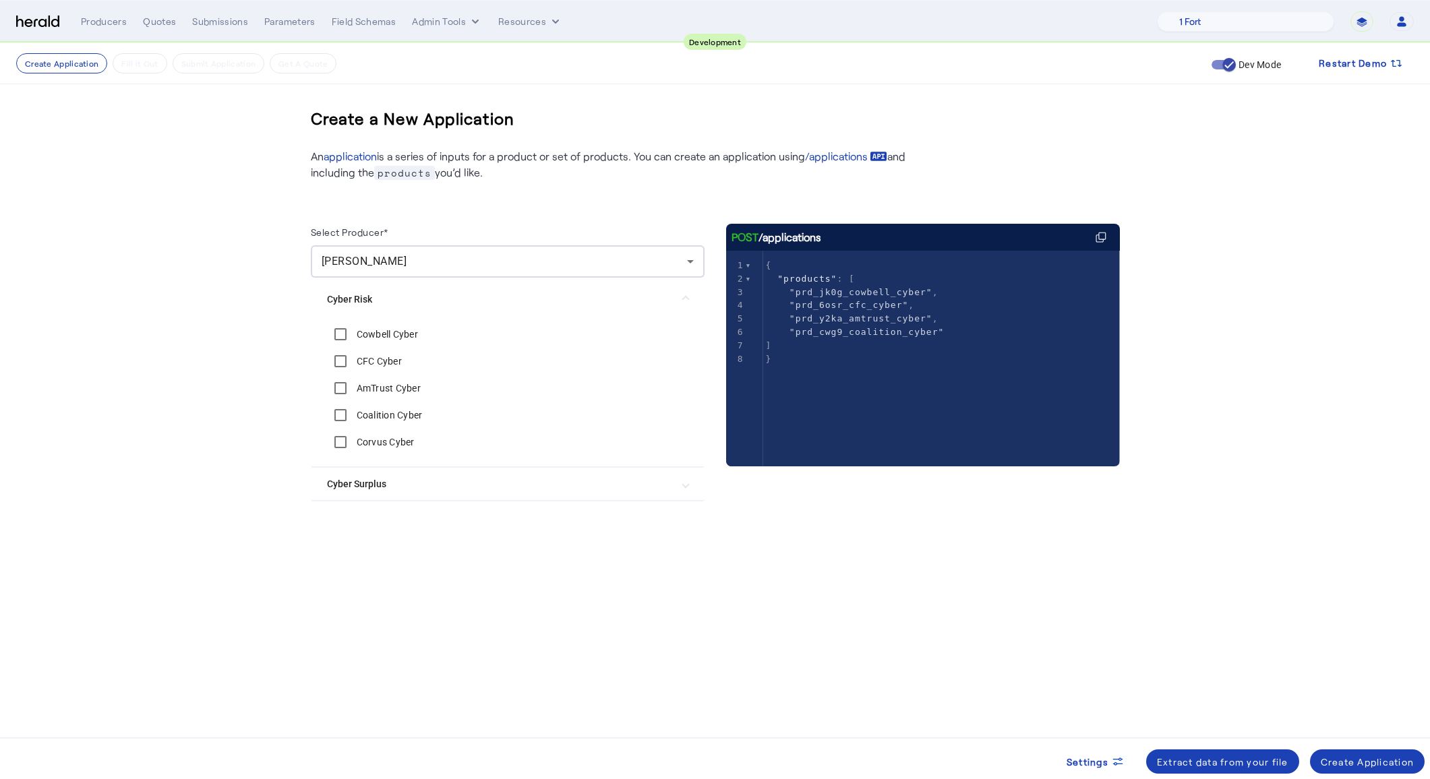
click at [365, 483] on Surplus "Cyber Surplus" at bounding box center [499, 484] width 345 height 14
click at [368, 361] on label "Cowbell Cyber Surplus" at bounding box center [403, 367] width 99 height 13
click at [368, 384] on div "Coalition Cyber Surplus" at bounding box center [392, 395] width 131 height 27
click at [369, 401] on label "Coalition Cyber Surplus" at bounding box center [406, 394] width 104 height 13
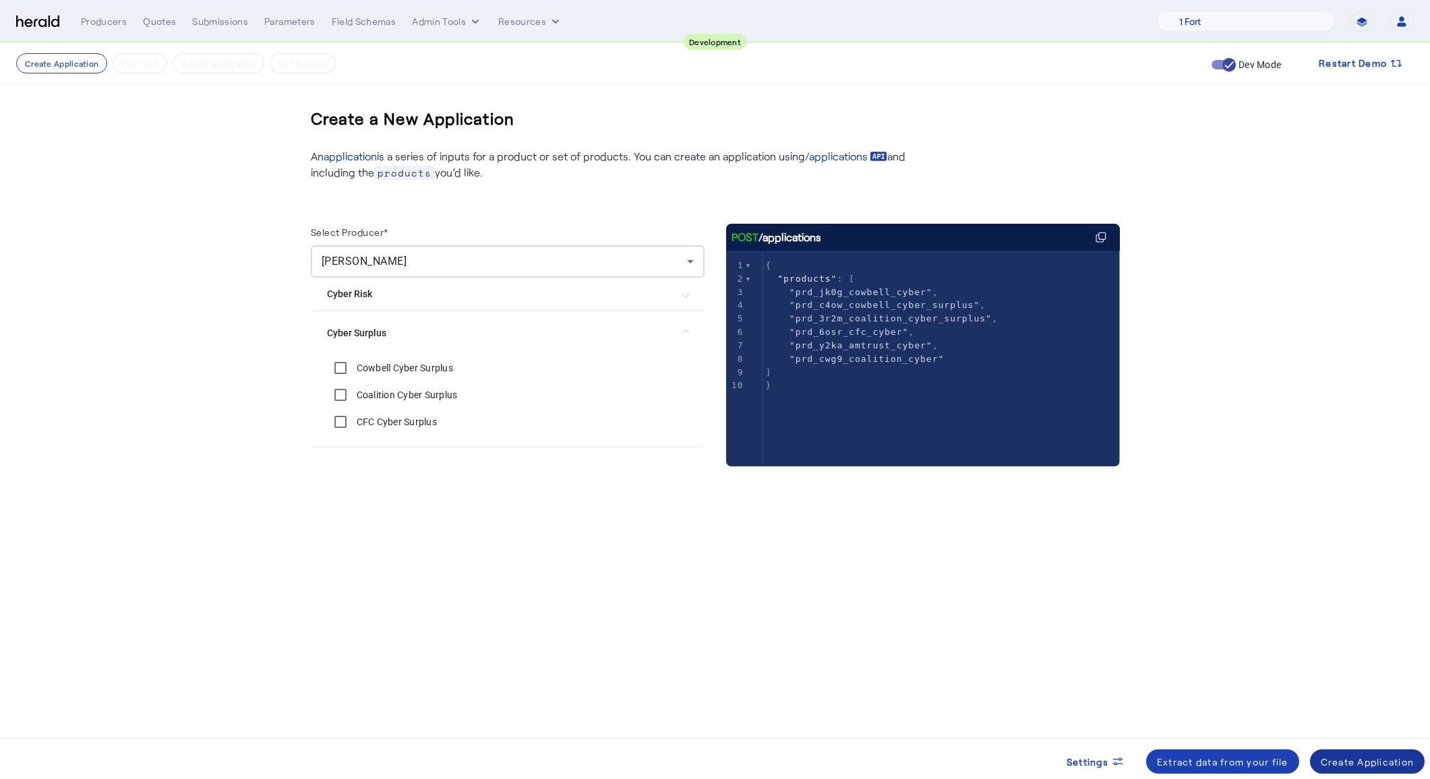
click at [1377, 756] on div "Create Application" at bounding box center [1368, 762] width 94 height 14
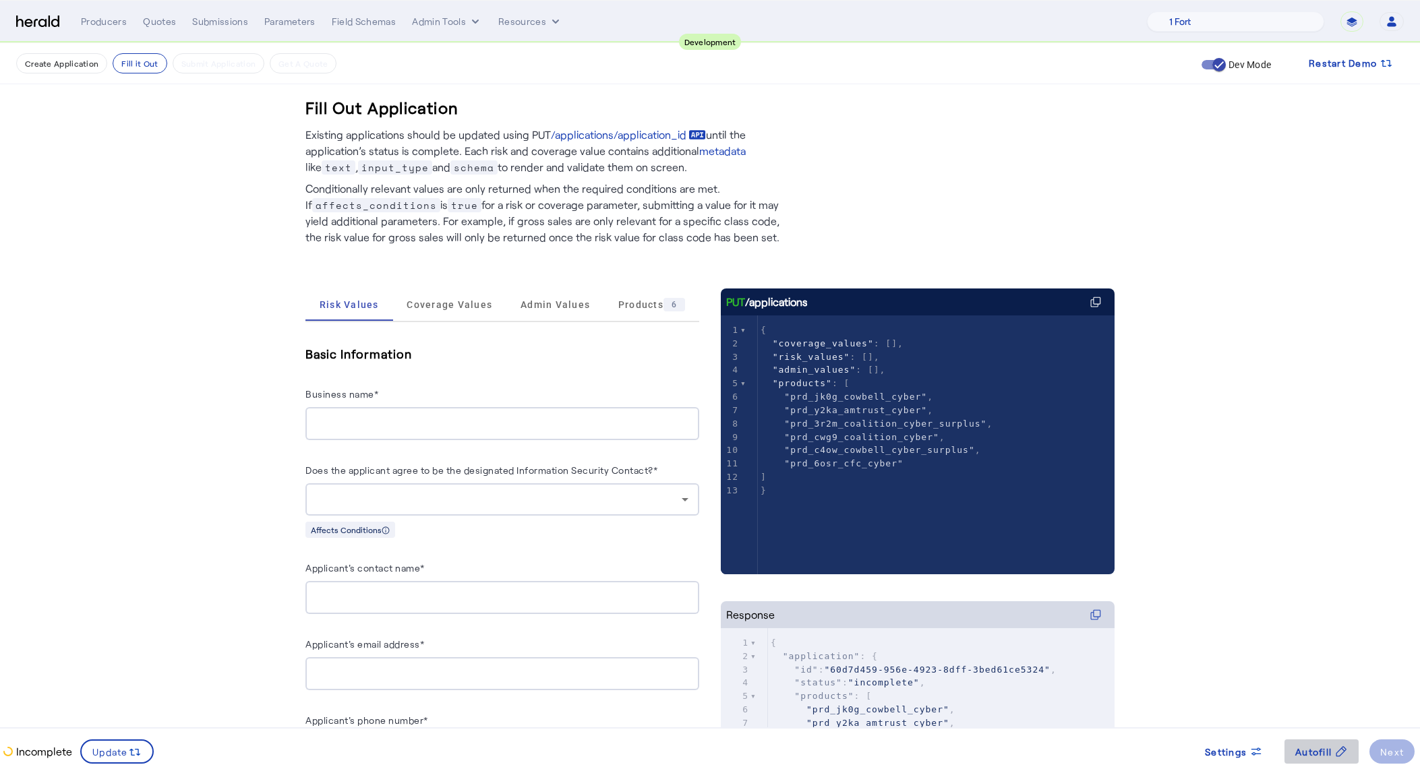
click at [1304, 764] on span at bounding box center [1321, 751] width 74 height 32
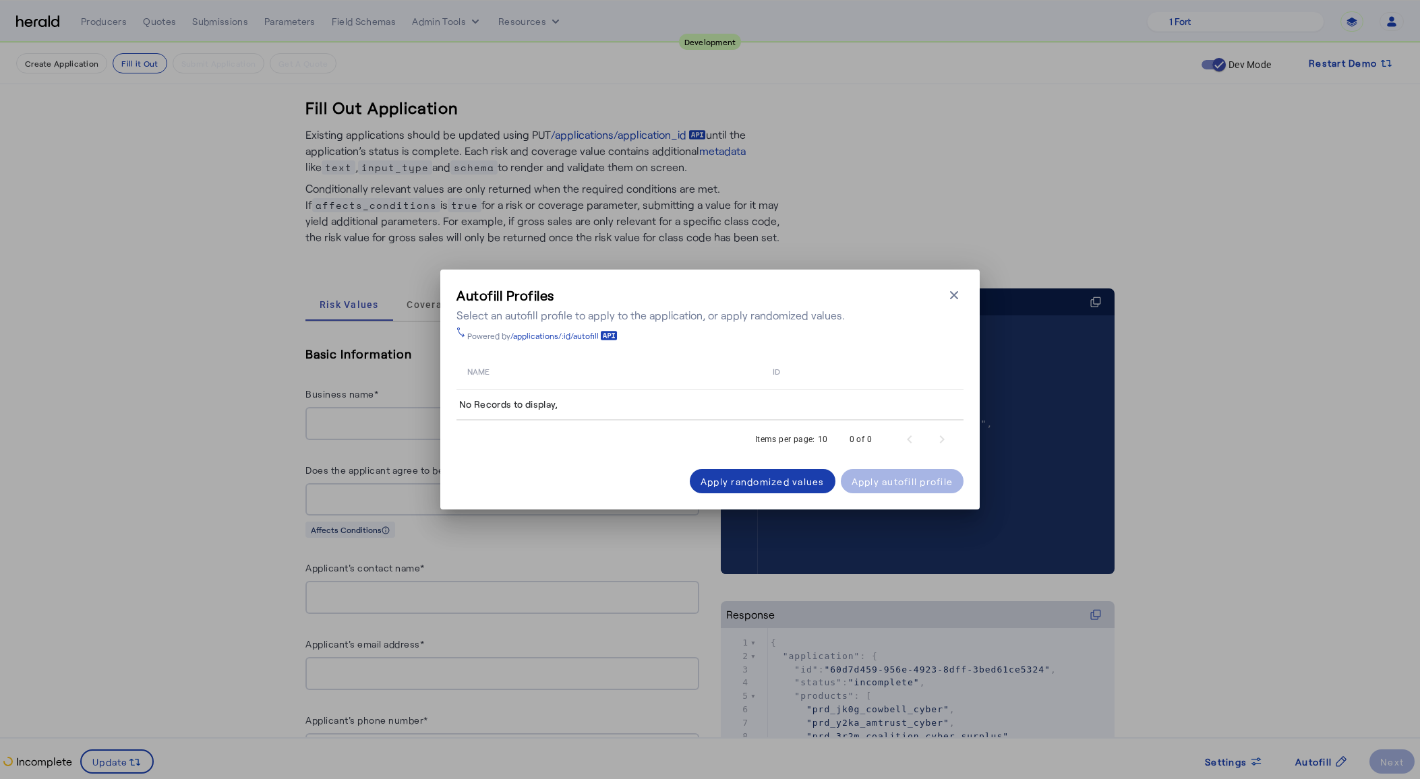
click at [780, 476] on div "Apply randomized values" at bounding box center [762, 482] width 124 height 14
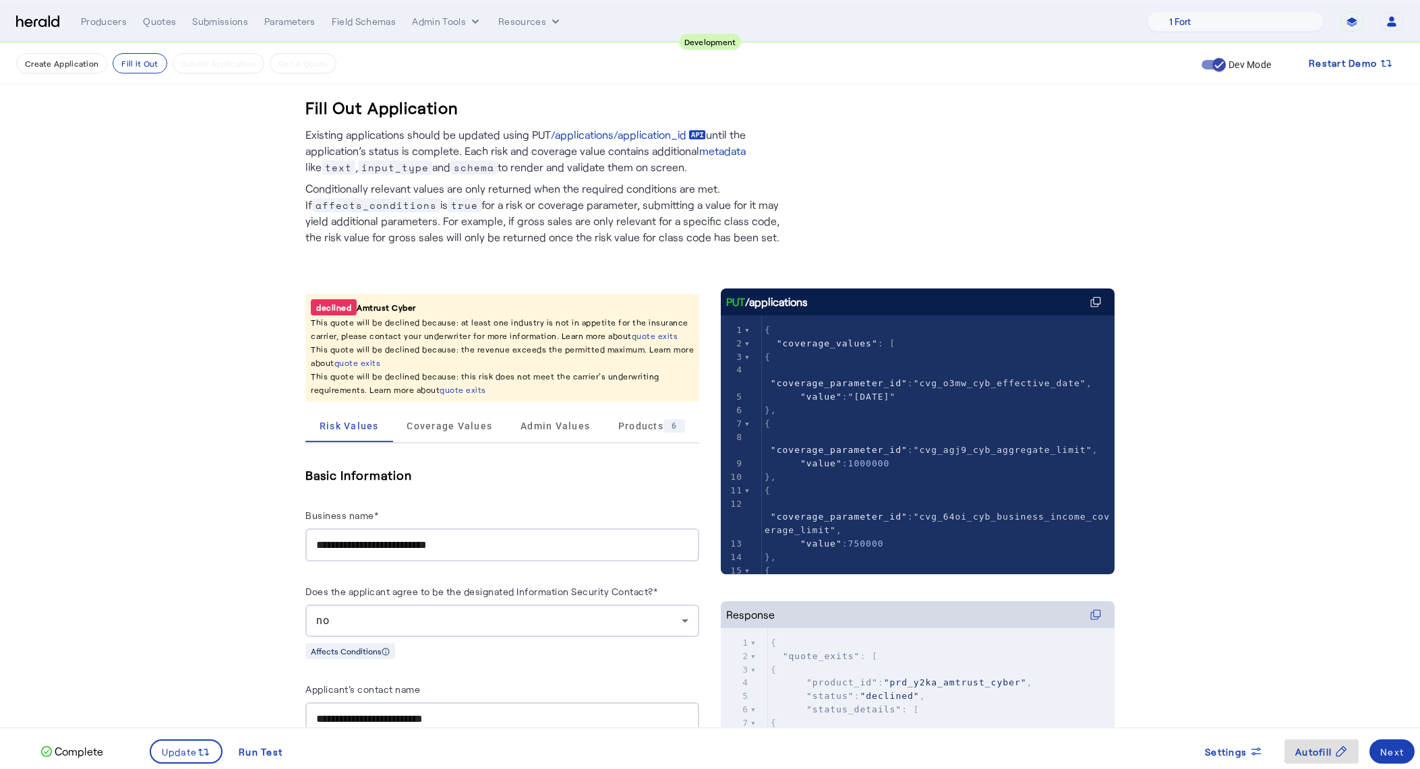
click at [1001, 663] on pre "{" at bounding box center [941, 669] width 347 height 13
type input "****"
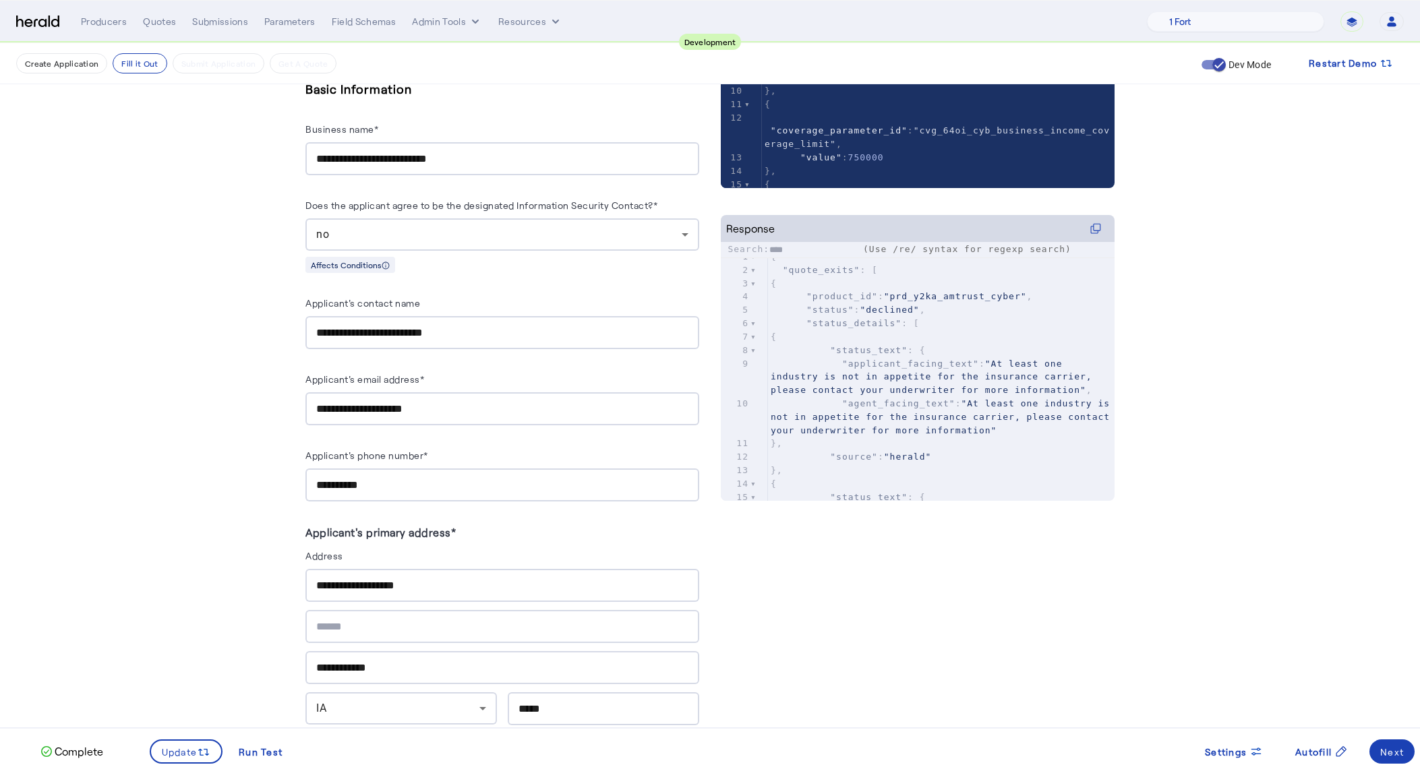
scroll to position [442, 0]
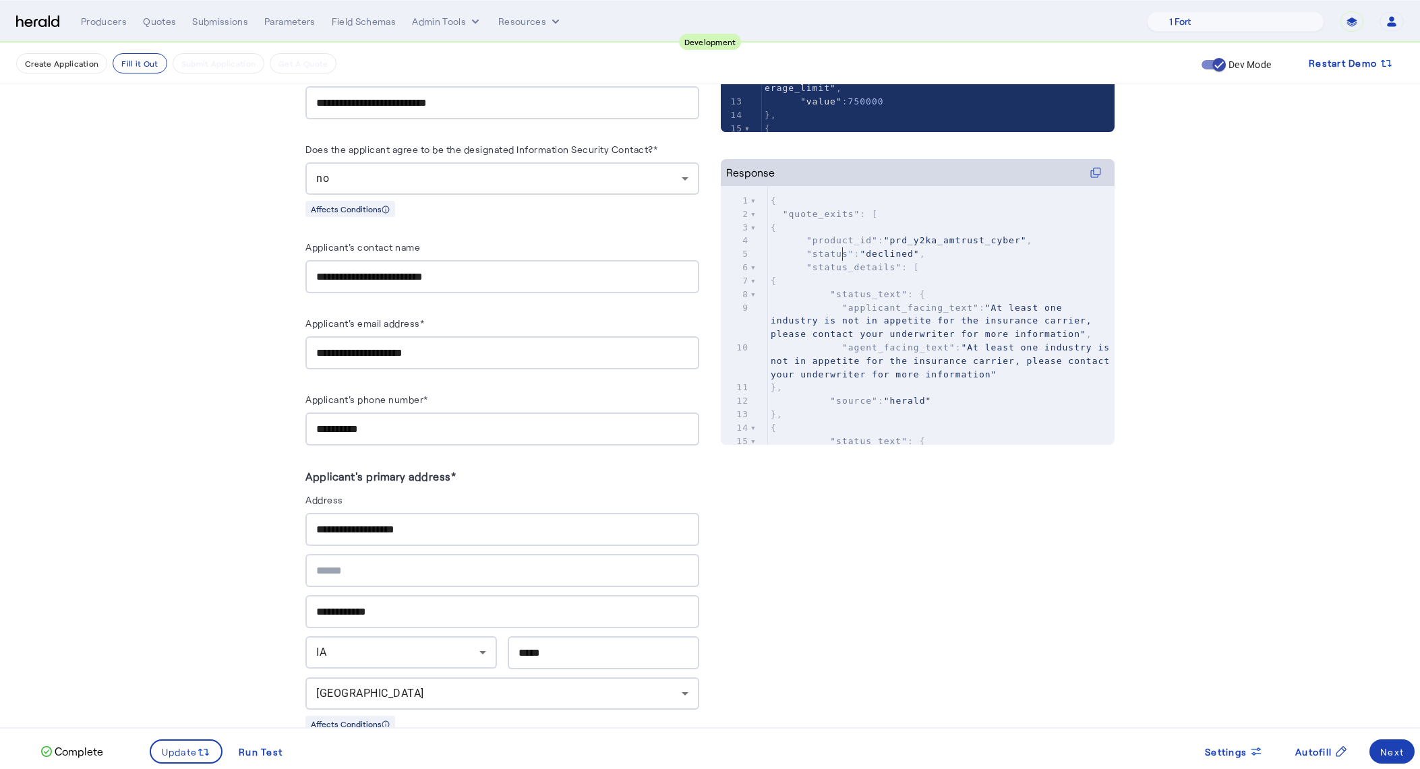
click at [849, 249] on span ""status"" at bounding box center [830, 254] width 48 height 10
type input "****"
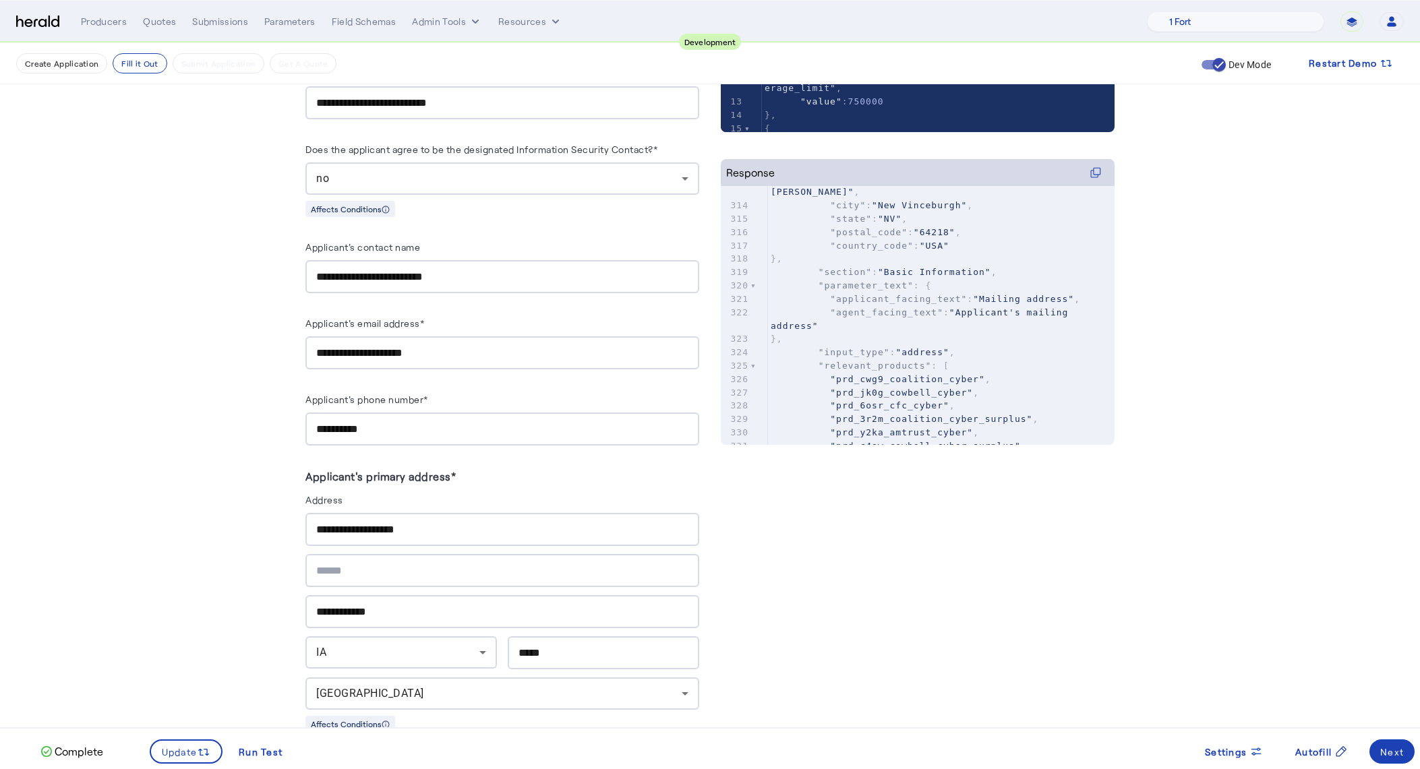
scroll to position [31754, 0]
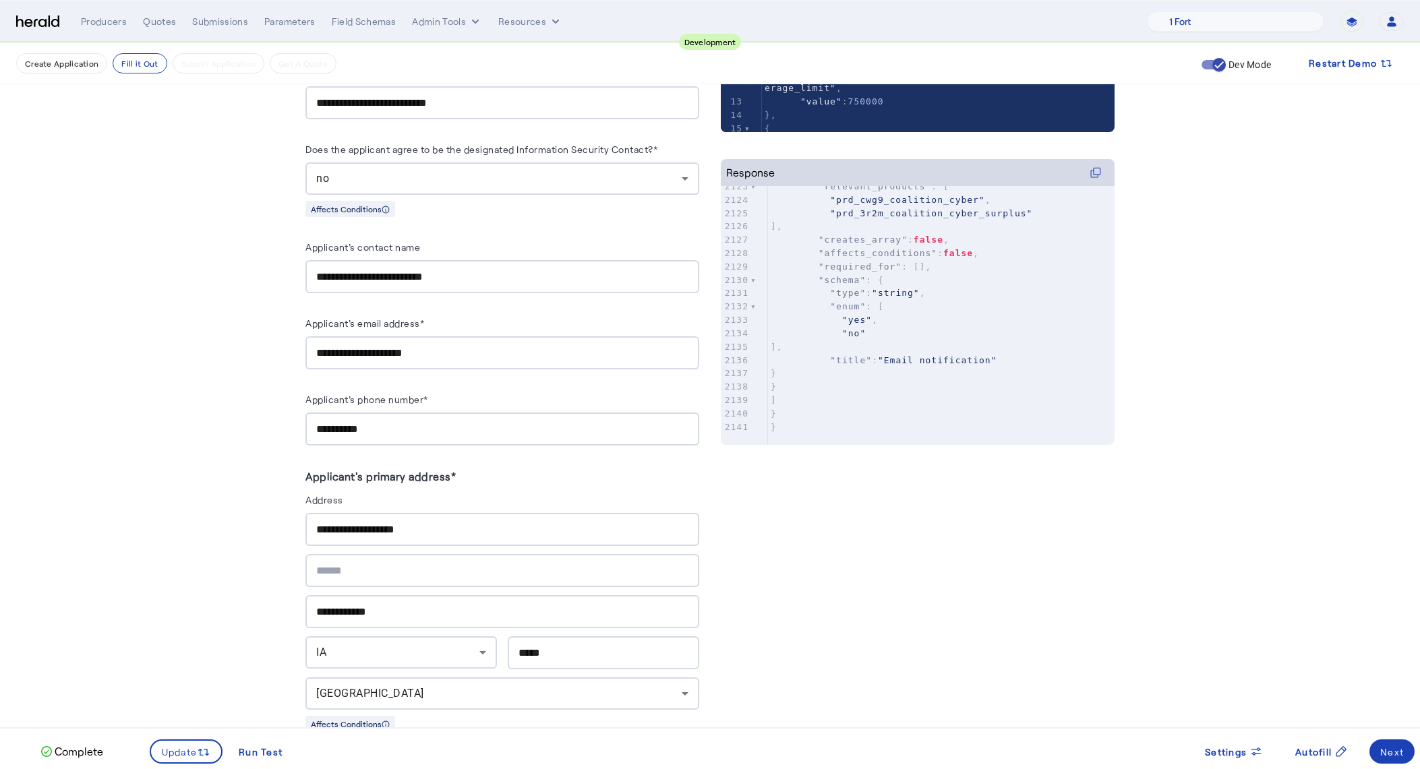
click at [1042, 385] on pre "}" at bounding box center [941, 386] width 347 height 13
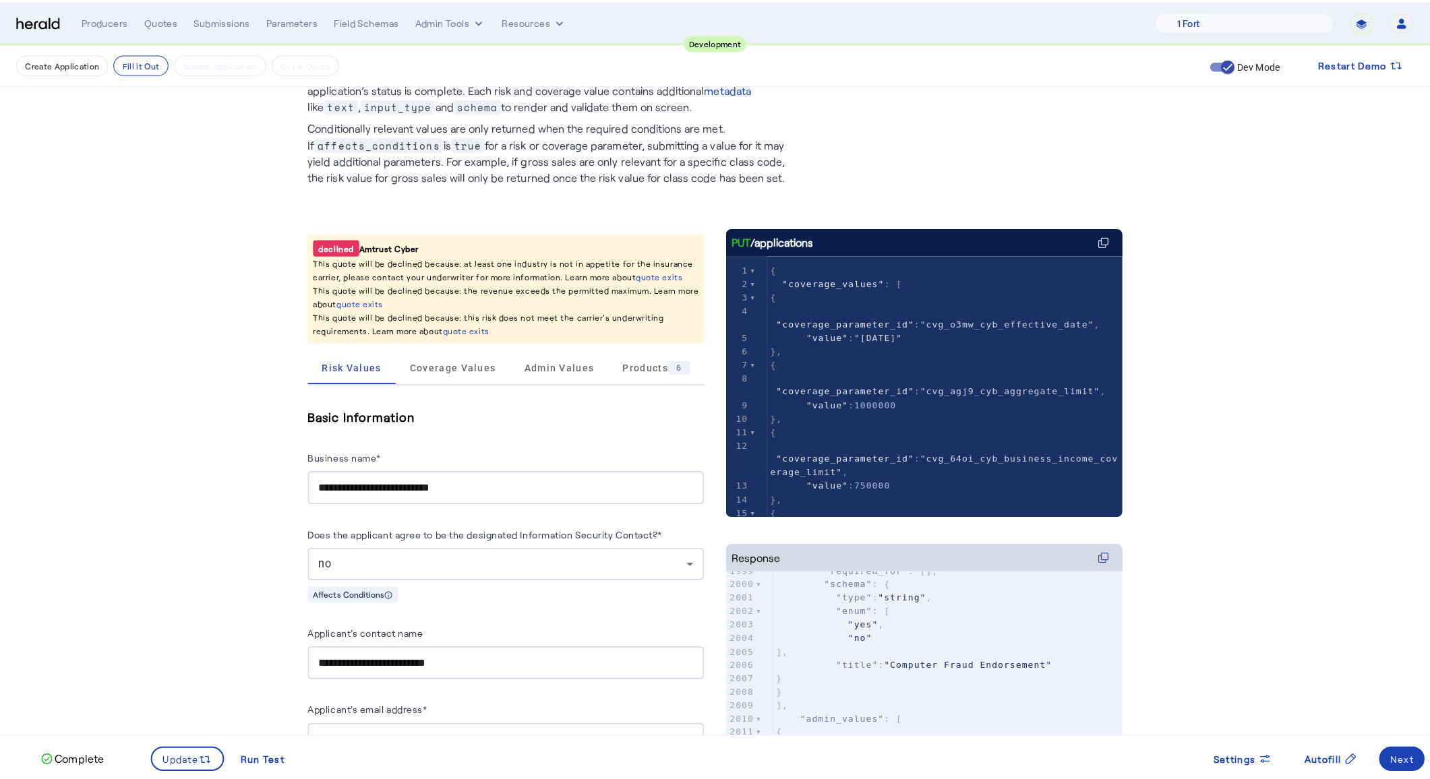
scroll to position [0, 0]
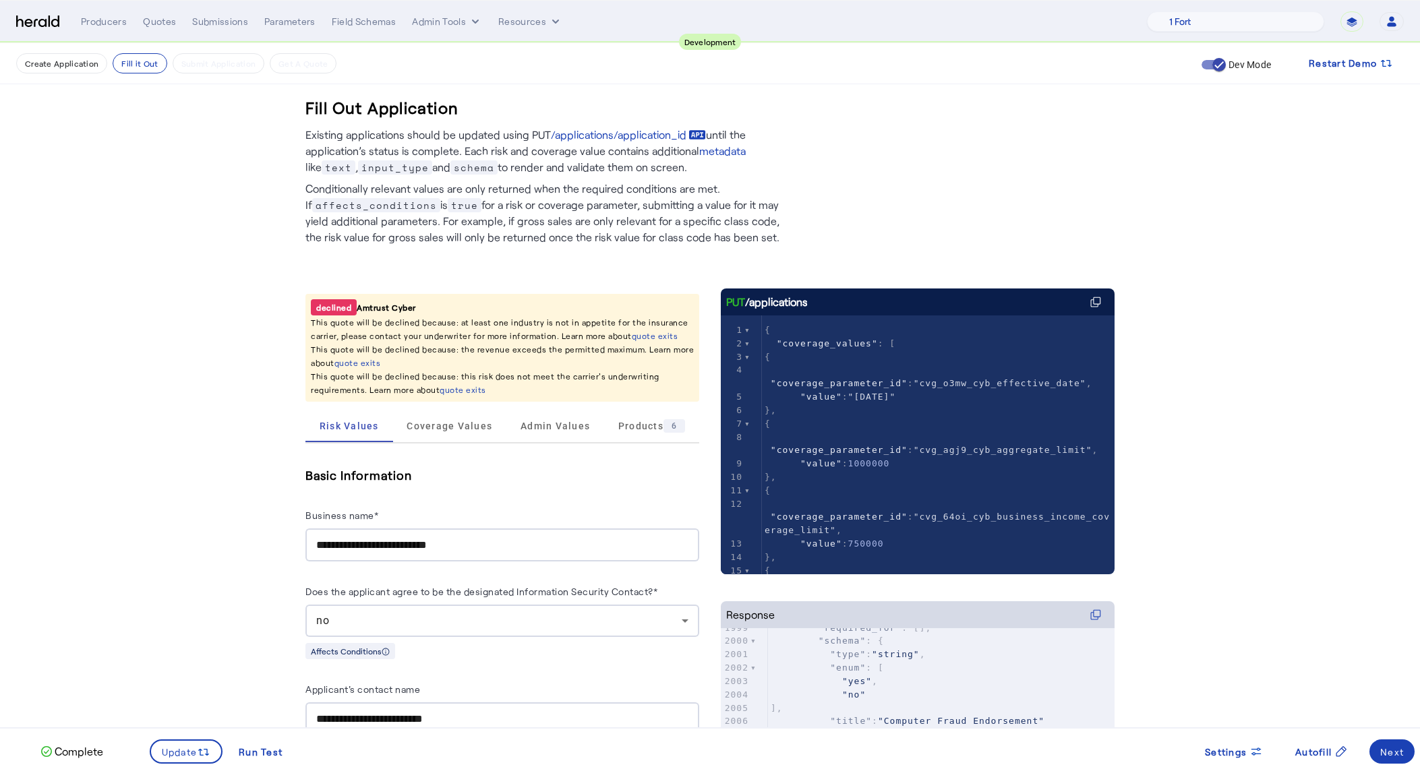
click at [1399, 757] on div "Next" at bounding box center [1392, 752] width 24 height 14
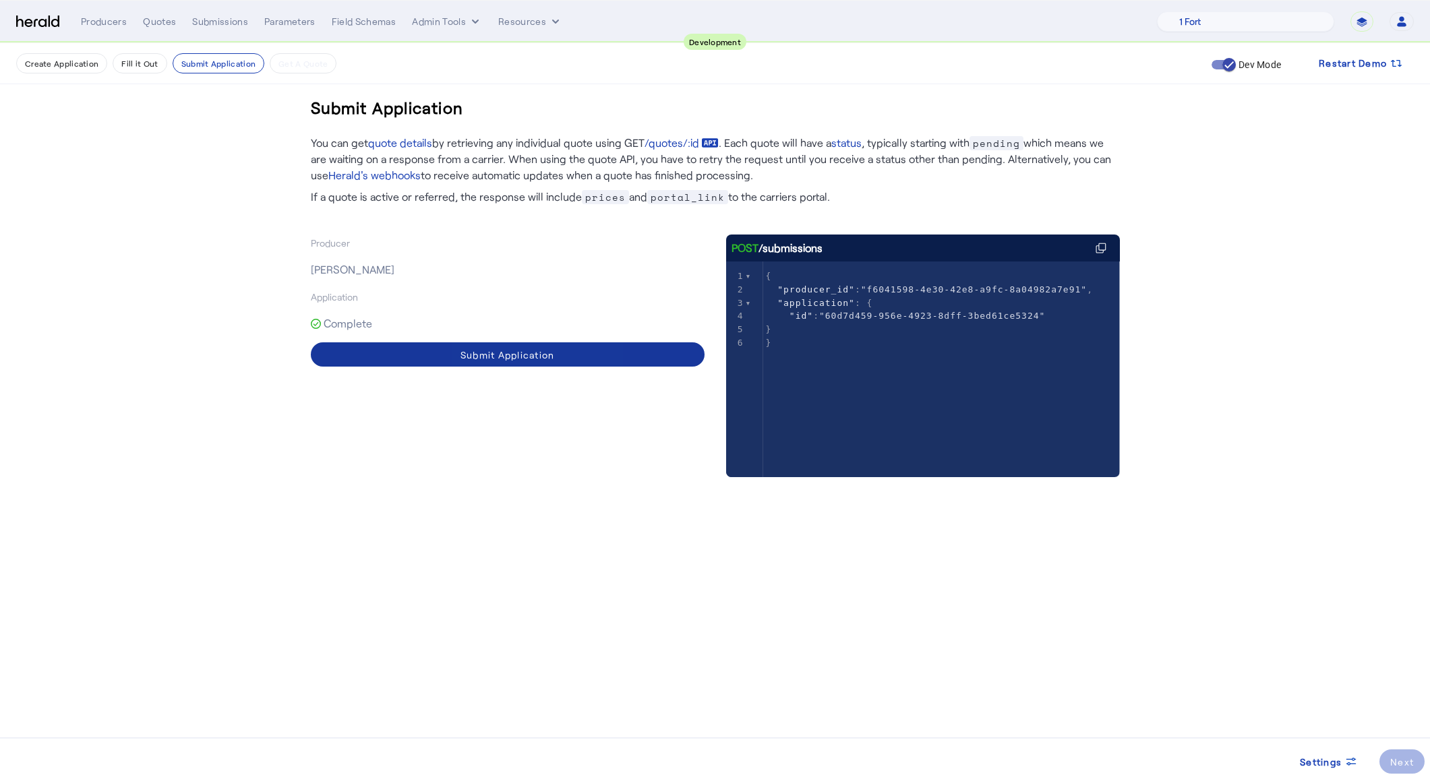
click at [492, 357] on div "Submit Application" at bounding box center [507, 355] width 94 height 14
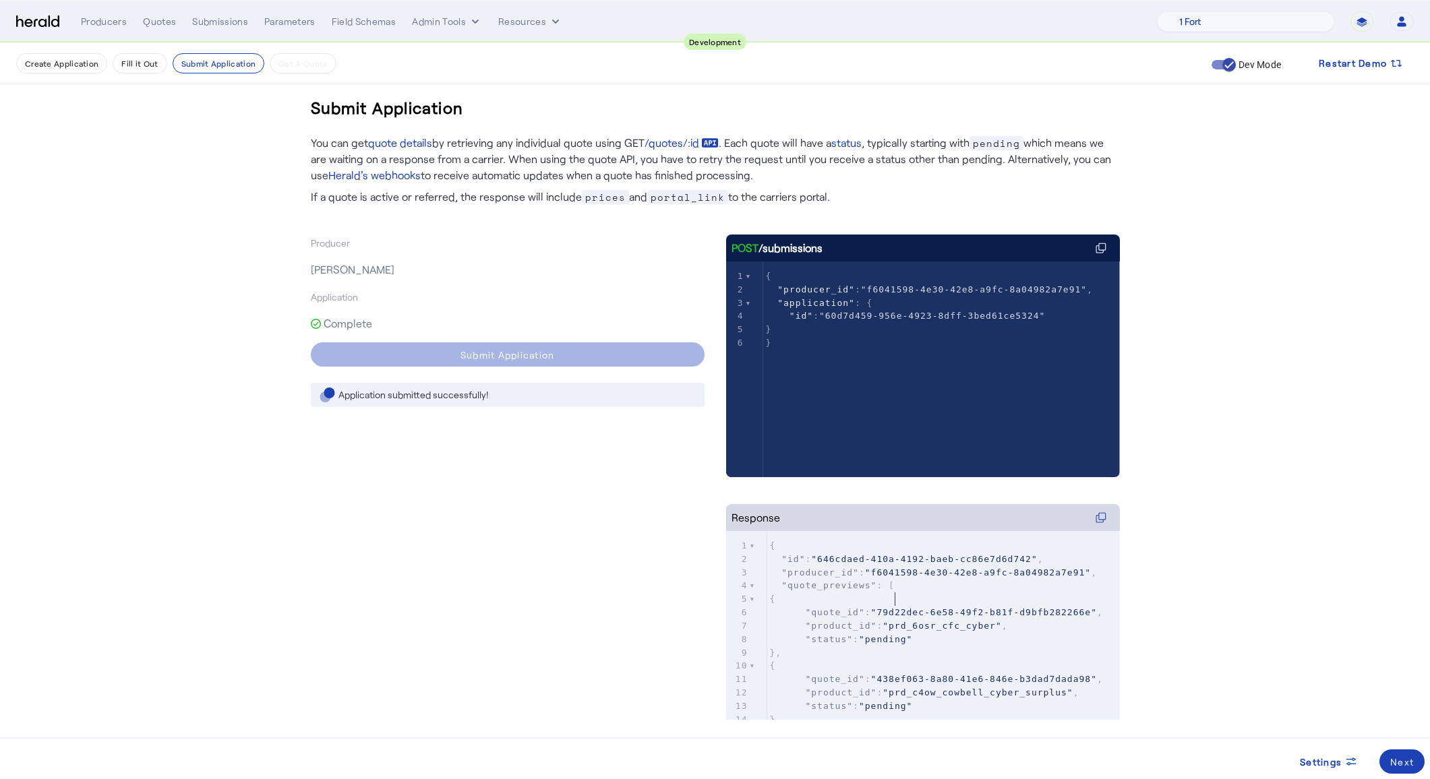
click at [947, 593] on pre ""quote_previews" : [" at bounding box center [943, 585] width 353 height 13
type input "****"
click at [1416, 771] on span at bounding box center [1401, 762] width 45 height 32
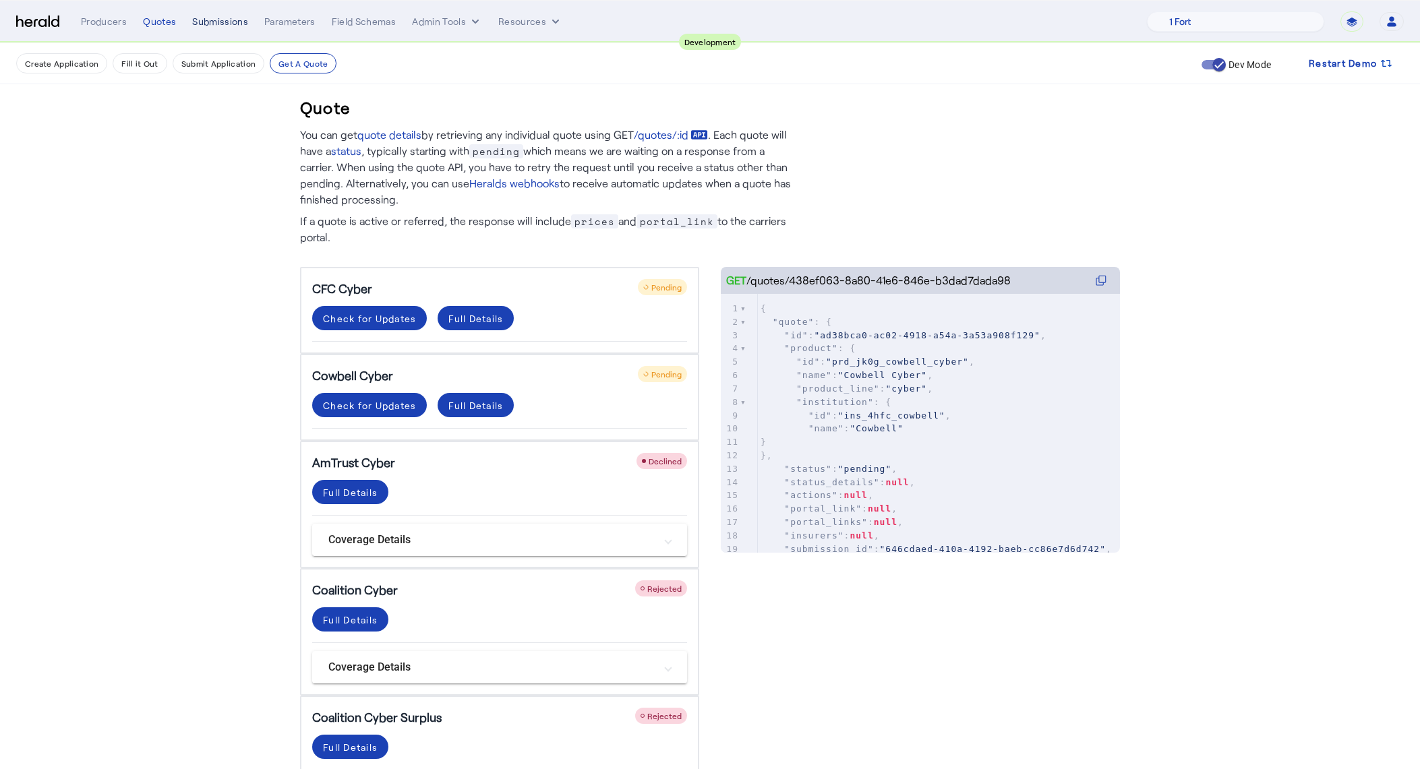
click at [208, 22] on div "Submissions" at bounding box center [220, 21] width 56 height 13
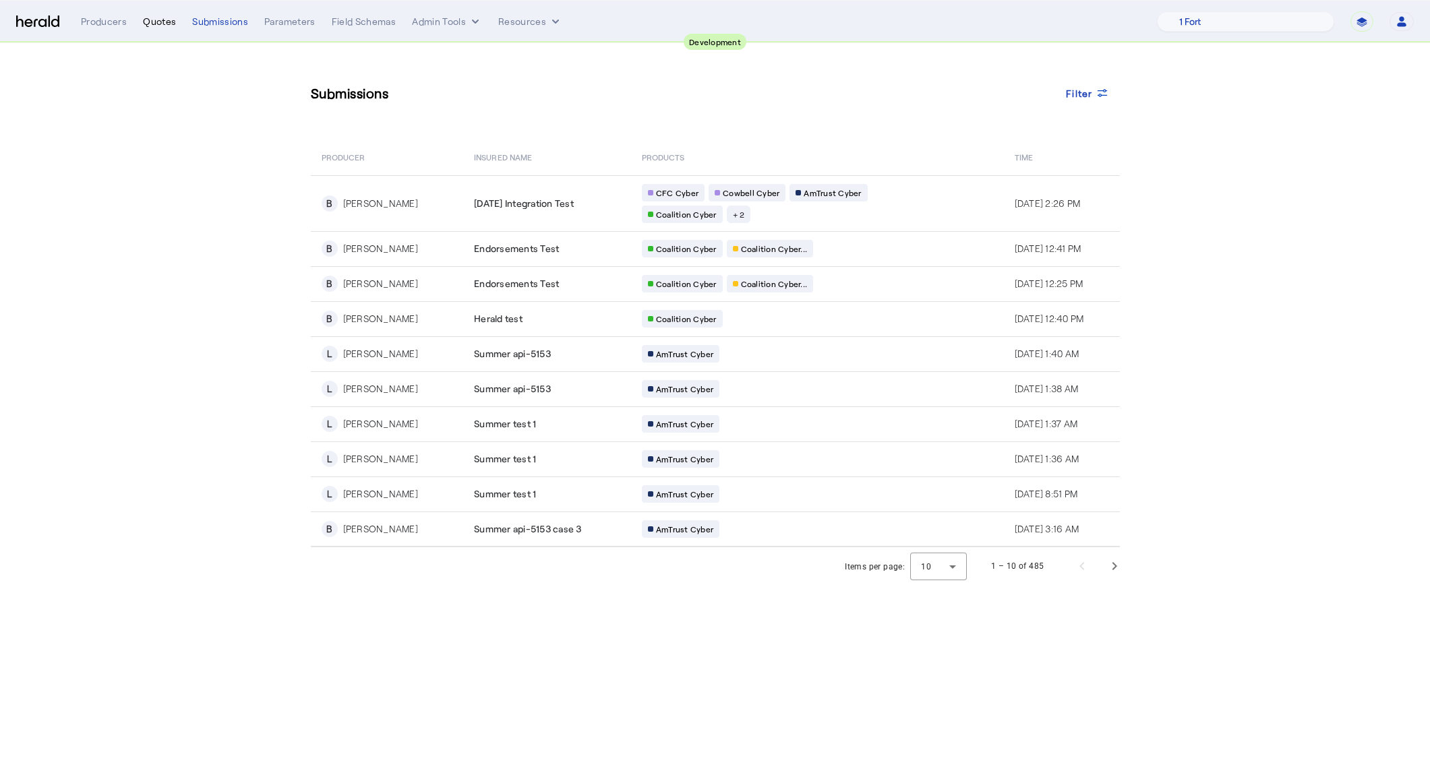
click at [174, 20] on div "Quotes" at bounding box center [159, 21] width 33 height 13
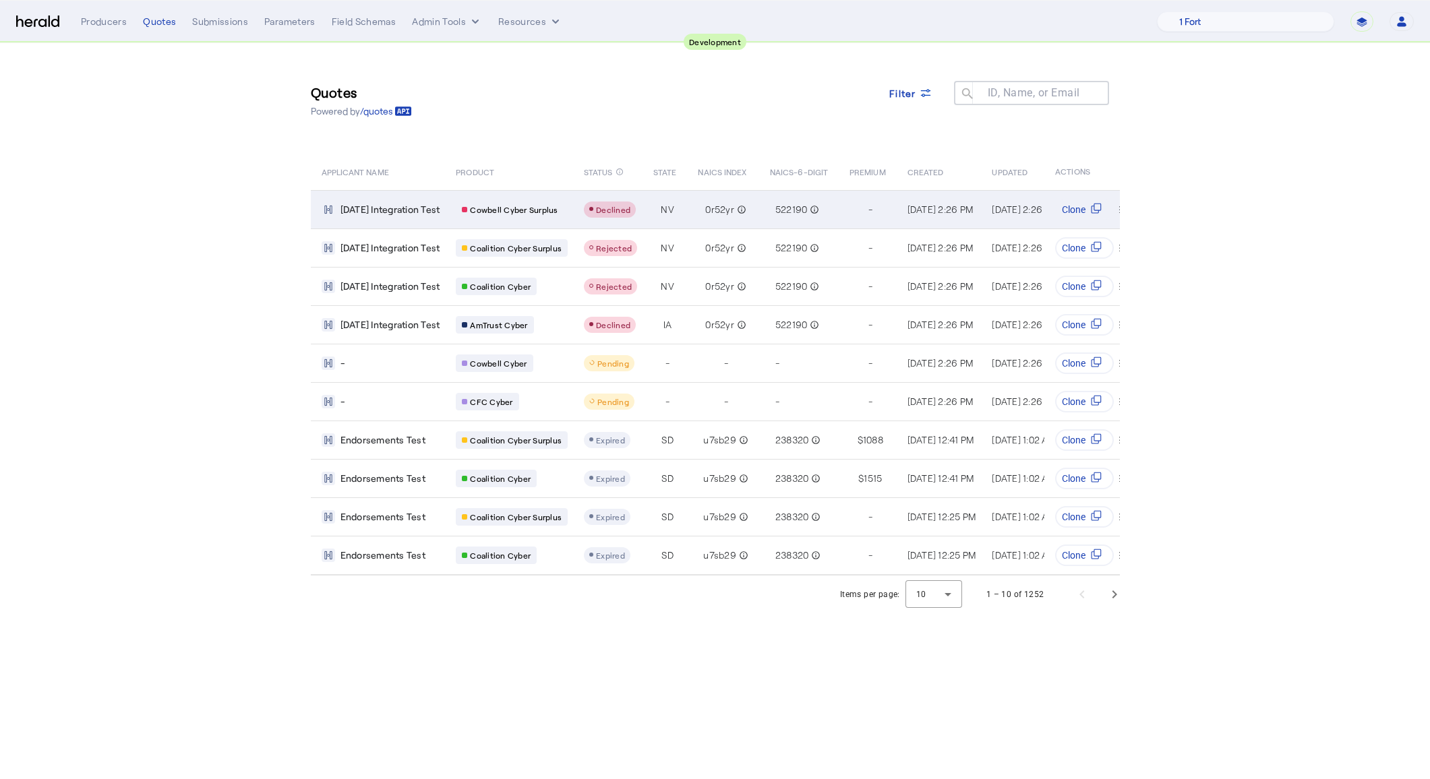
click at [440, 214] on span "[DATE] Integration Test" at bounding box center [390, 209] width 100 height 13
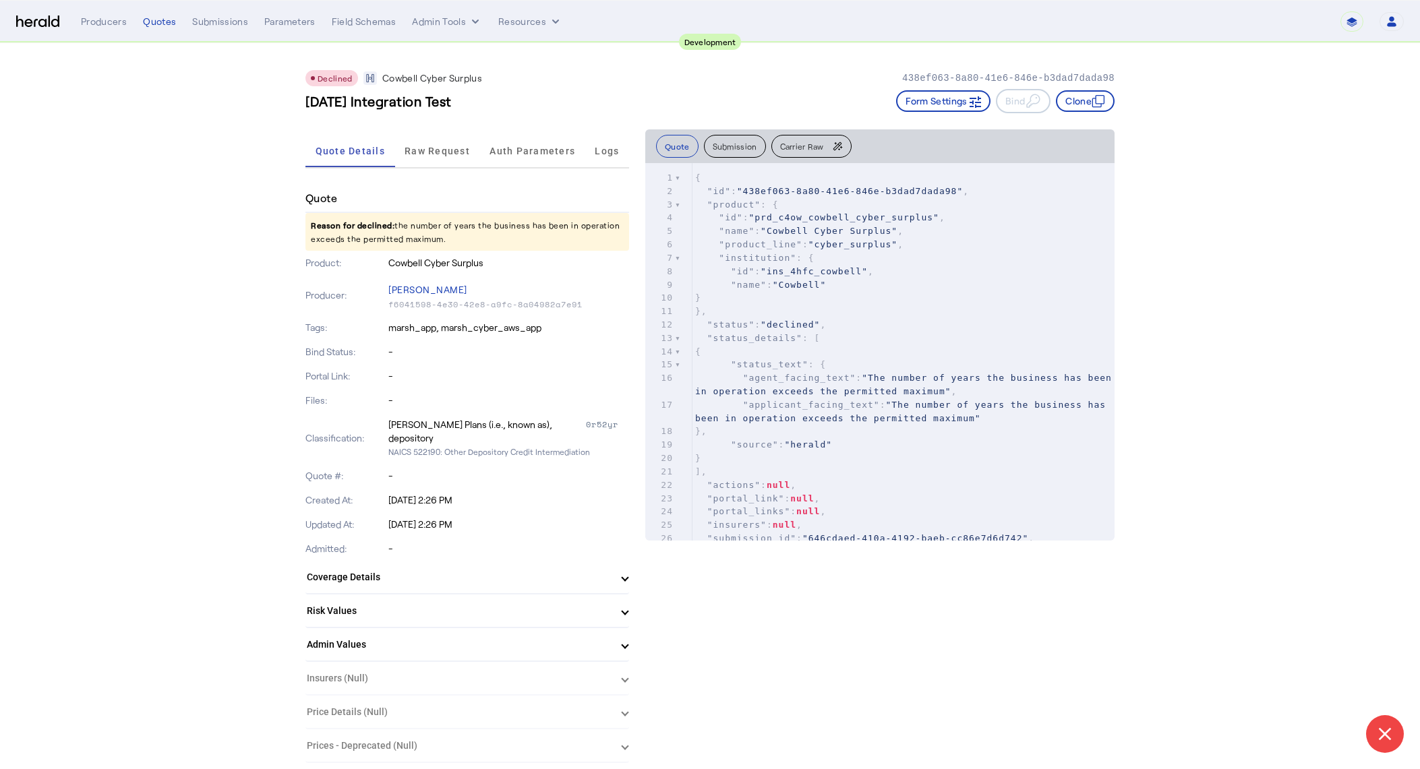
click at [1402, 15] on div "Open user menu" at bounding box center [1391, 21] width 24 height 19
click at [1398, 22] on button "Open user menu" at bounding box center [1391, 21] width 24 height 19
click at [1334, 118] on div "Log Out" at bounding box center [1350, 121] width 85 height 16
